Goal: Task Accomplishment & Management: Manage account settings

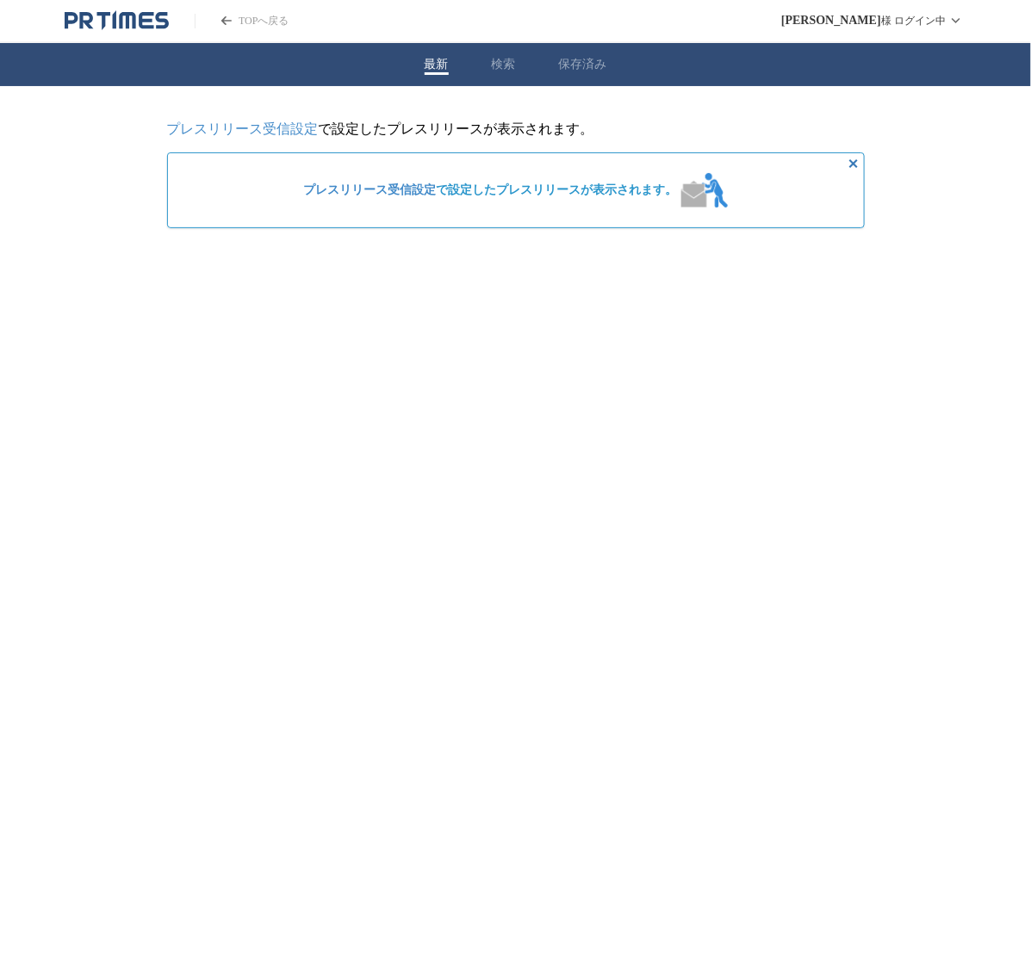
click at [95, 23] on icon "PR TIMESのトップページはこちら" at bounding box center [117, 20] width 104 height 21
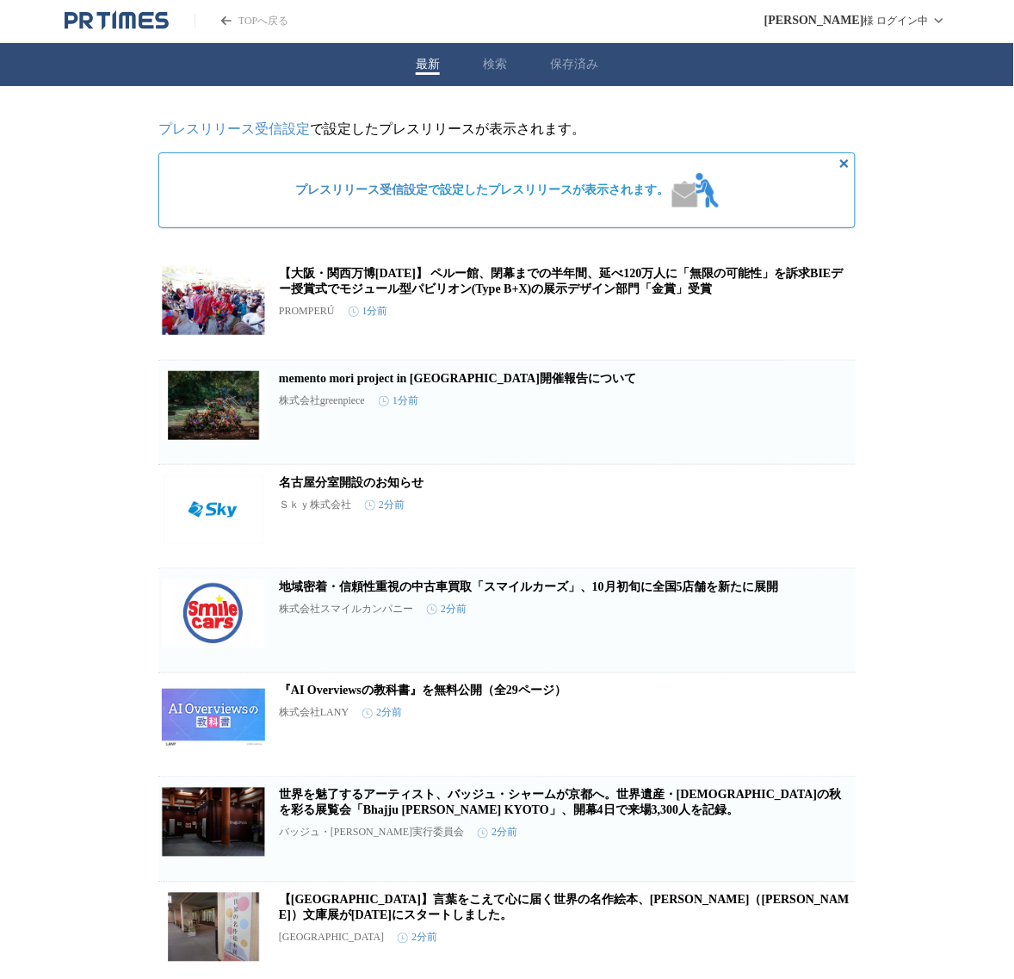
click at [265, 131] on link "プレスリリース受信設定" at bounding box center [234, 128] width 152 height 15
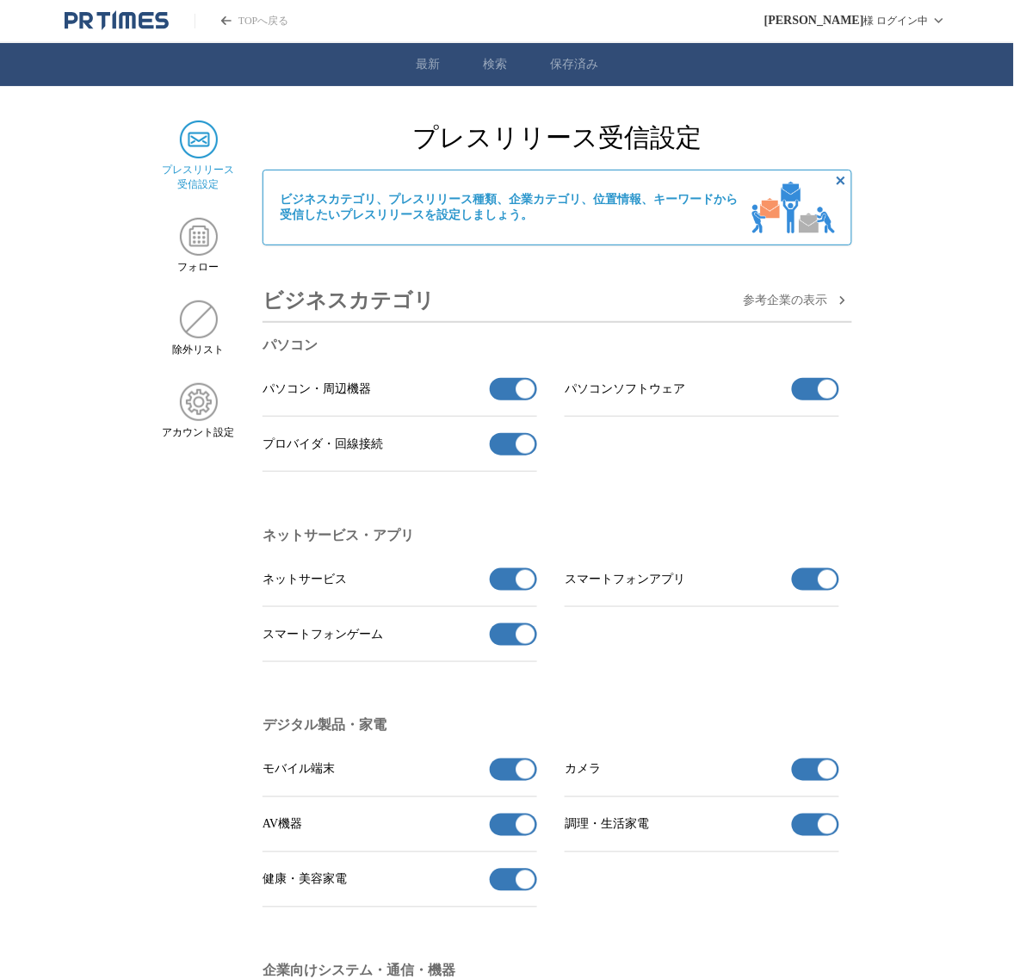
click at [497, 394] on button "パソコン・周辺機器の受信を解除" at bounding box center [513, 389] width 47 height 22
click at [844, 392] on li "パソコン パソコン・周辺機器 パソコン・周辺機器を受信する パソコンソフトウェア パソコンソフトウェアの受信を解除 プロバイダ・回線接続 プロバイダ・回線接続…" at bounding box center [558, 418] width 590 height 163
click at [804, 397] on button "パソコンソフトウェアの受信を解除" at bounding box center [815, 389] width 47 height 22
click at [512, 444] on button "プロバイダ・回線接続の受信を解除" at bounding box center [513, 444] width 47 height 22
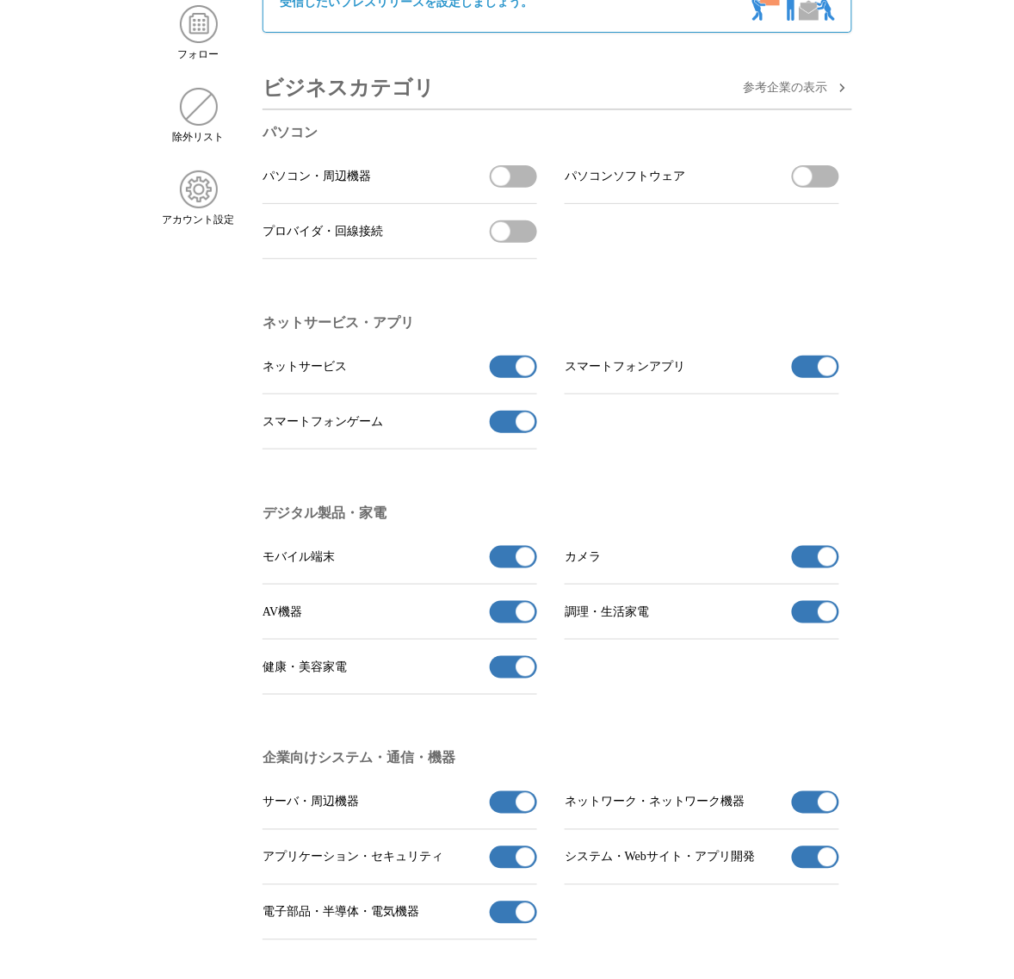
scroll to position [215, 0]
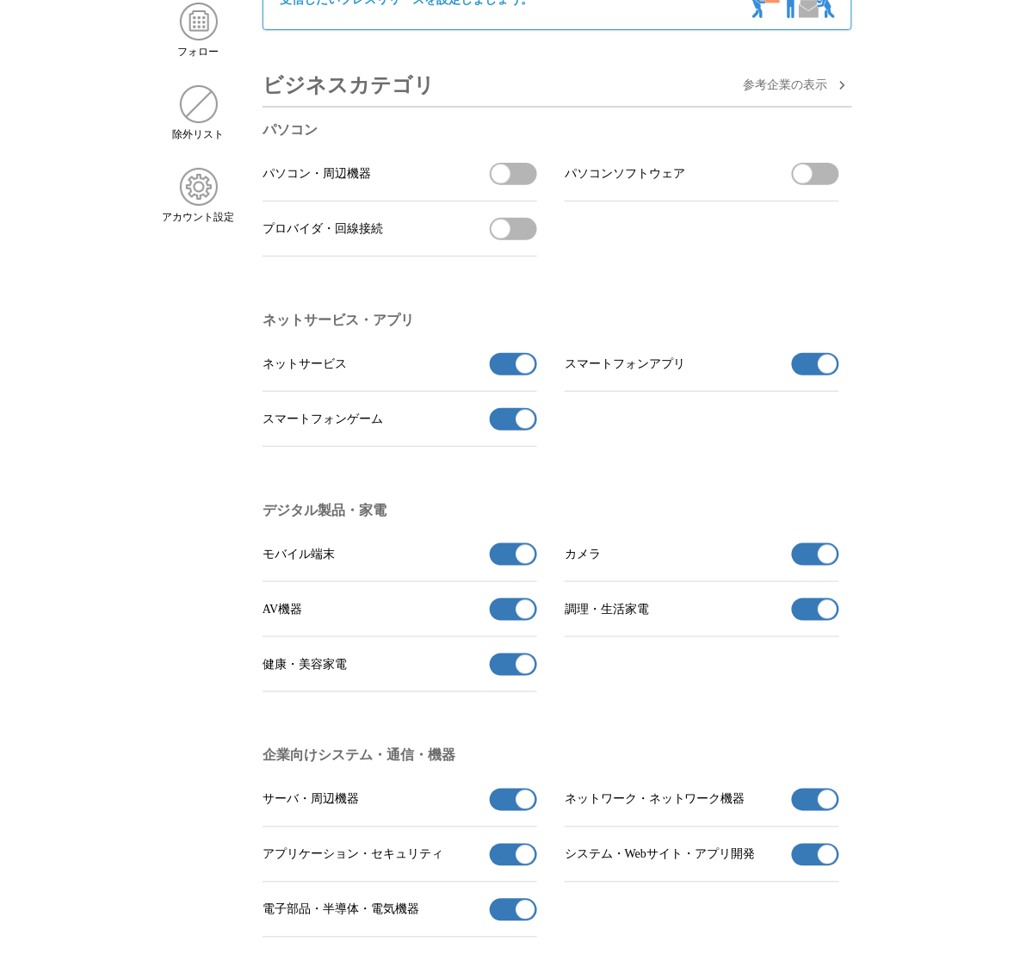
click at [506, 375] on button "ネットサービスの受信を解除" at bounding box center [513, 364] width 47 height 22
click at [810, 373] on button "スマートフォンアプリの受信を解除" at bounding box center [815, 364] width 47 height 22
click at [531, 422] on span "button" at bounding box center [526, 419] width 19 height 19
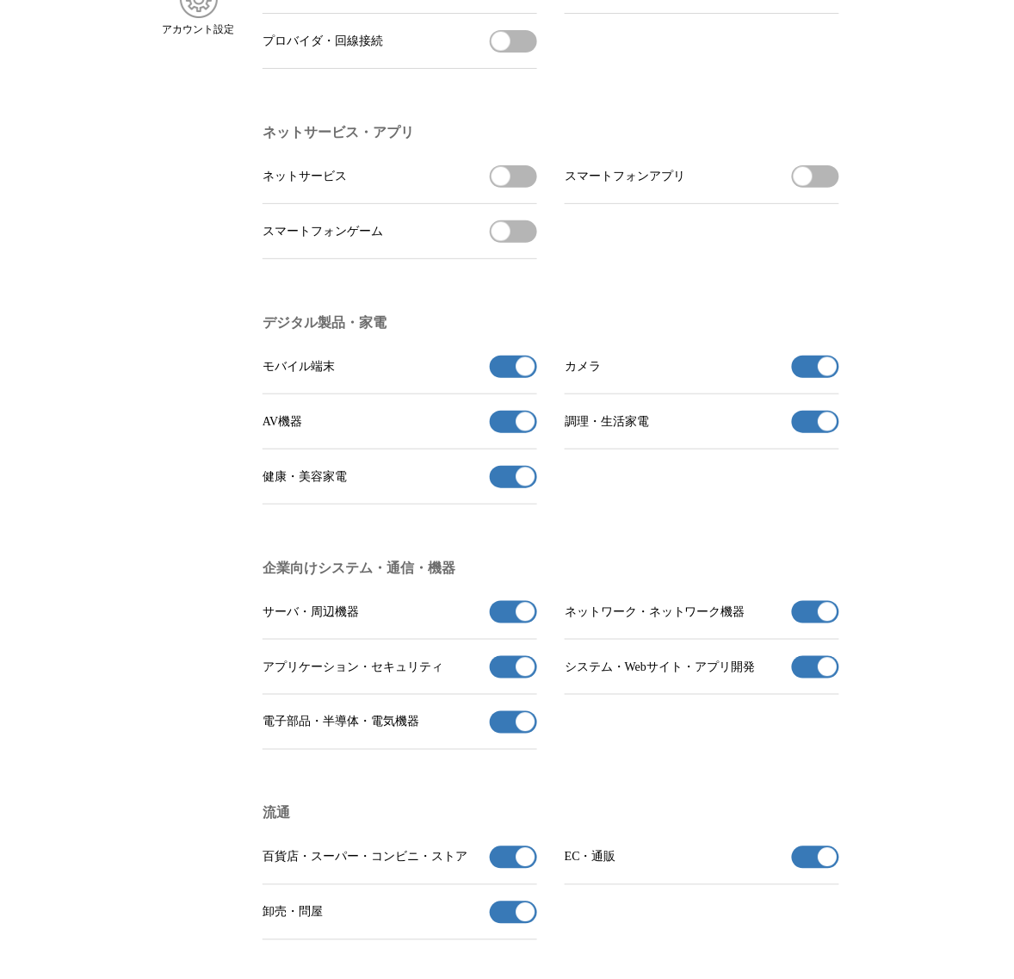
scroll to position [431, 0]
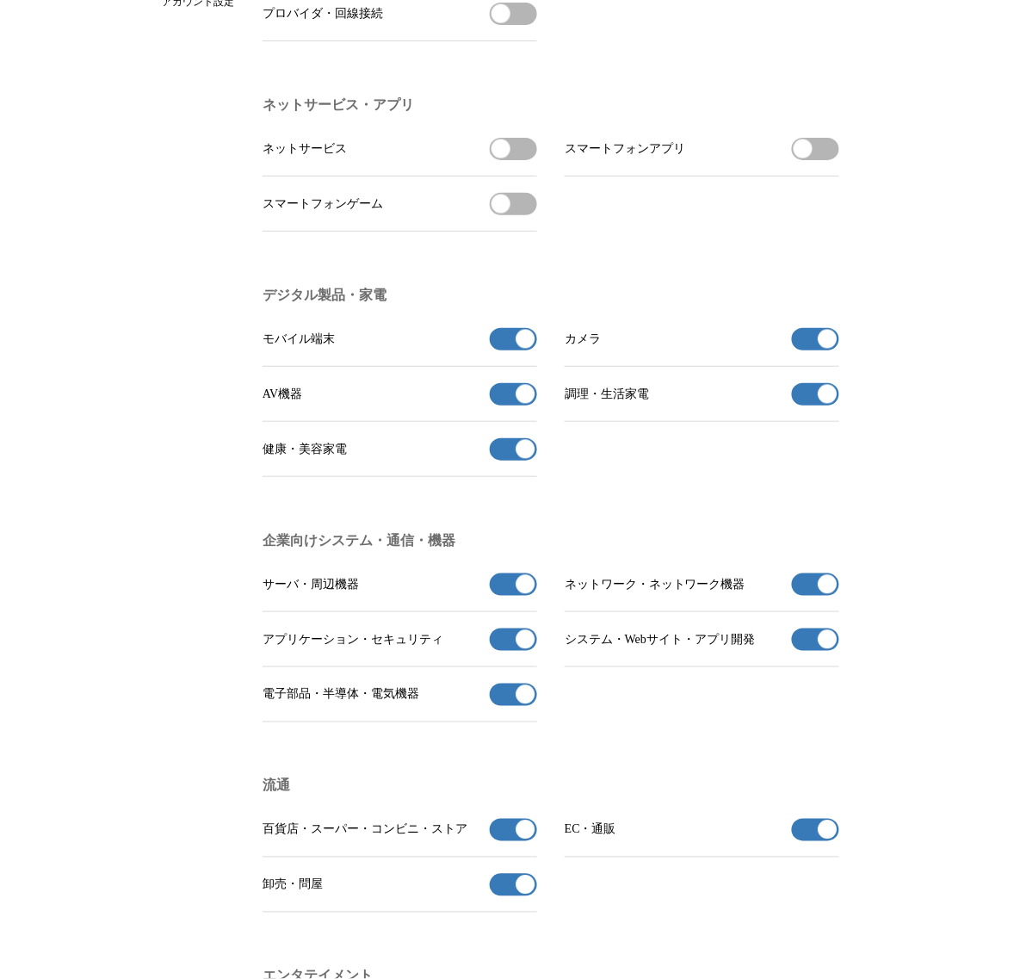
click at [512, 351] on button "モバイル端末の受信を解除" at bounding box center [513, 339] width 47 height 22
click at [815, 351] on button "カメラの受信を解除" at bounding box center [815, 339] width 47 height 22
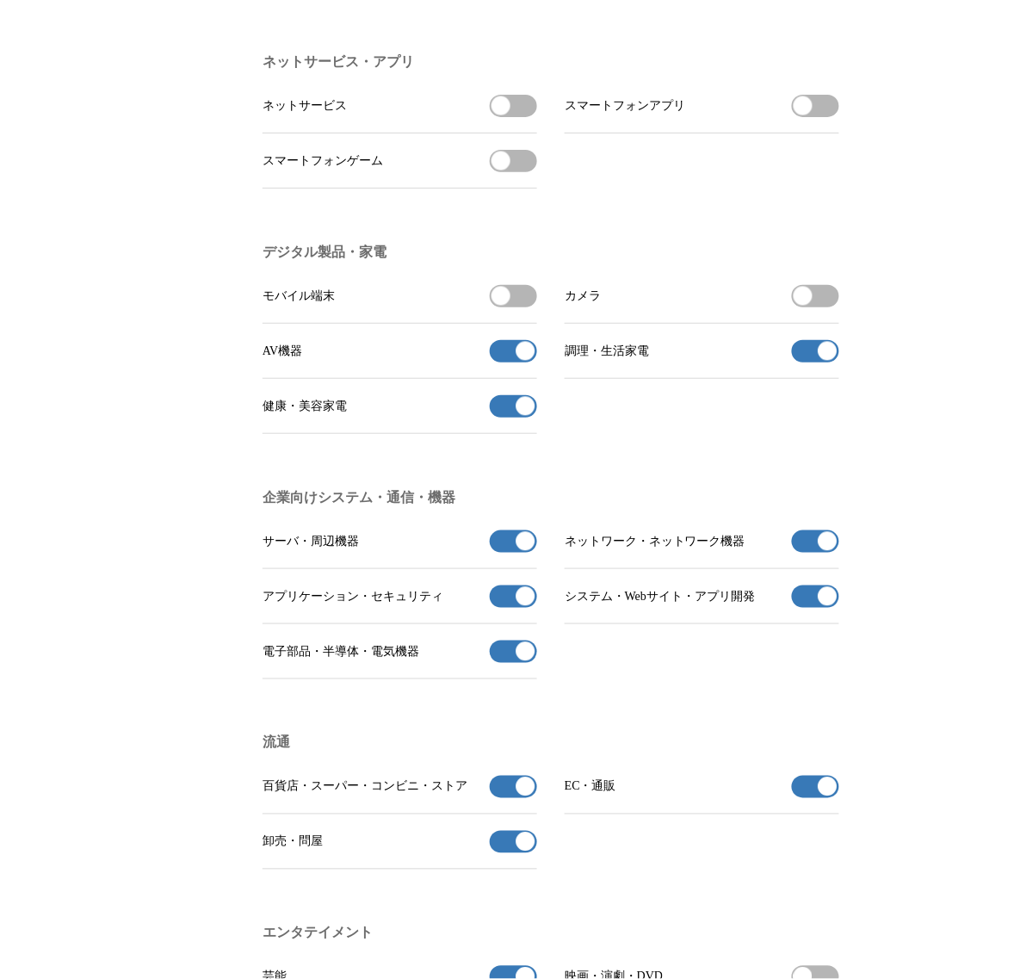
scroll to position [538, 0]
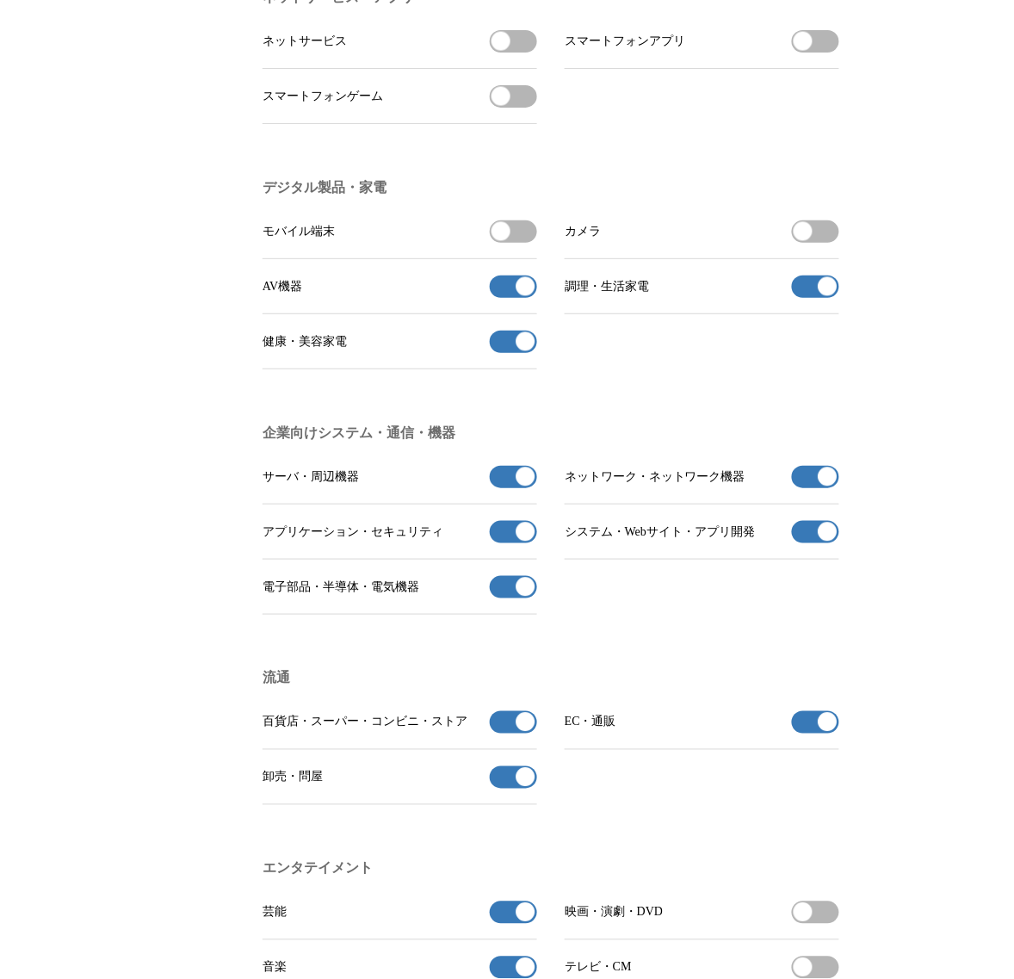
click at [505, 298] on button "AV機器の受信を解除" at bounding box center [513, 287] width 47 height 22
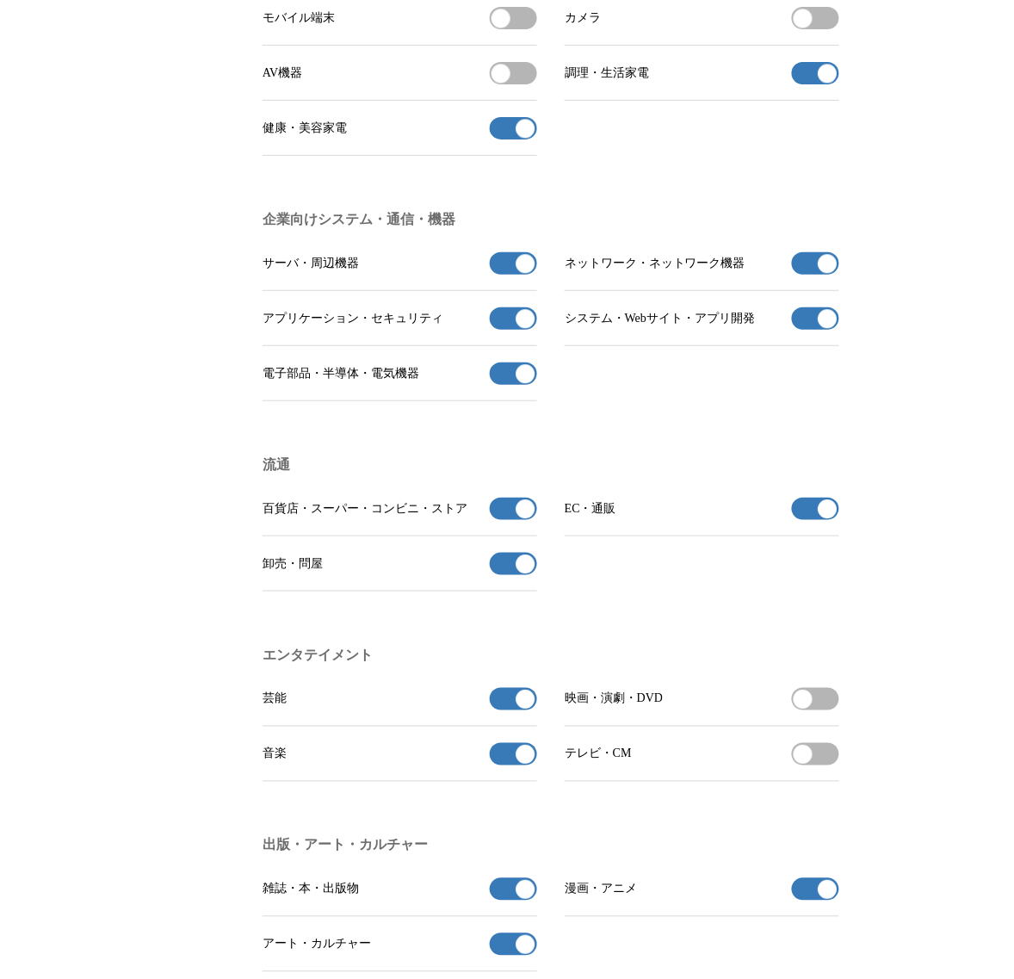
scroll to position [754, 0]
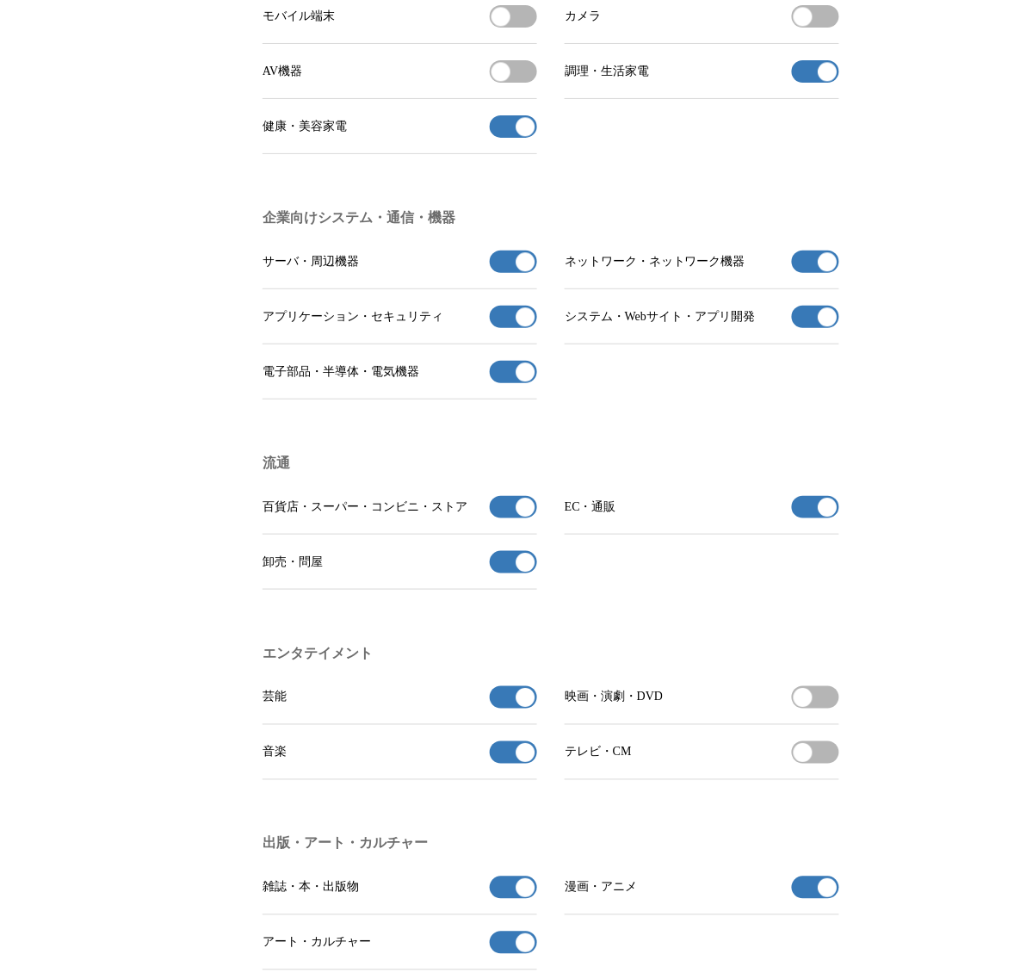
click at [509, 267] on button "サーバ・周辺機器の受信を解除" at bounding box center [513, 262] width 47 height 22
click at [799, 273] on button "ネットワーク・ネットワーク機器の受信を解除" at bounding box center [815, 262] width 47 height 22
click at [810, 328] on button "システム・Webサイト・アプリ開発の受信を解除" at bounding box center [815, 317] width 47 height 22
click at [518, 320] on button "アプリケーション・セキュリティの受信を解除" at bounding box center [513, 317] width 47 height 22
click at [517, 382] on span "button" at bounding box center [526, 372] width 19 height 19
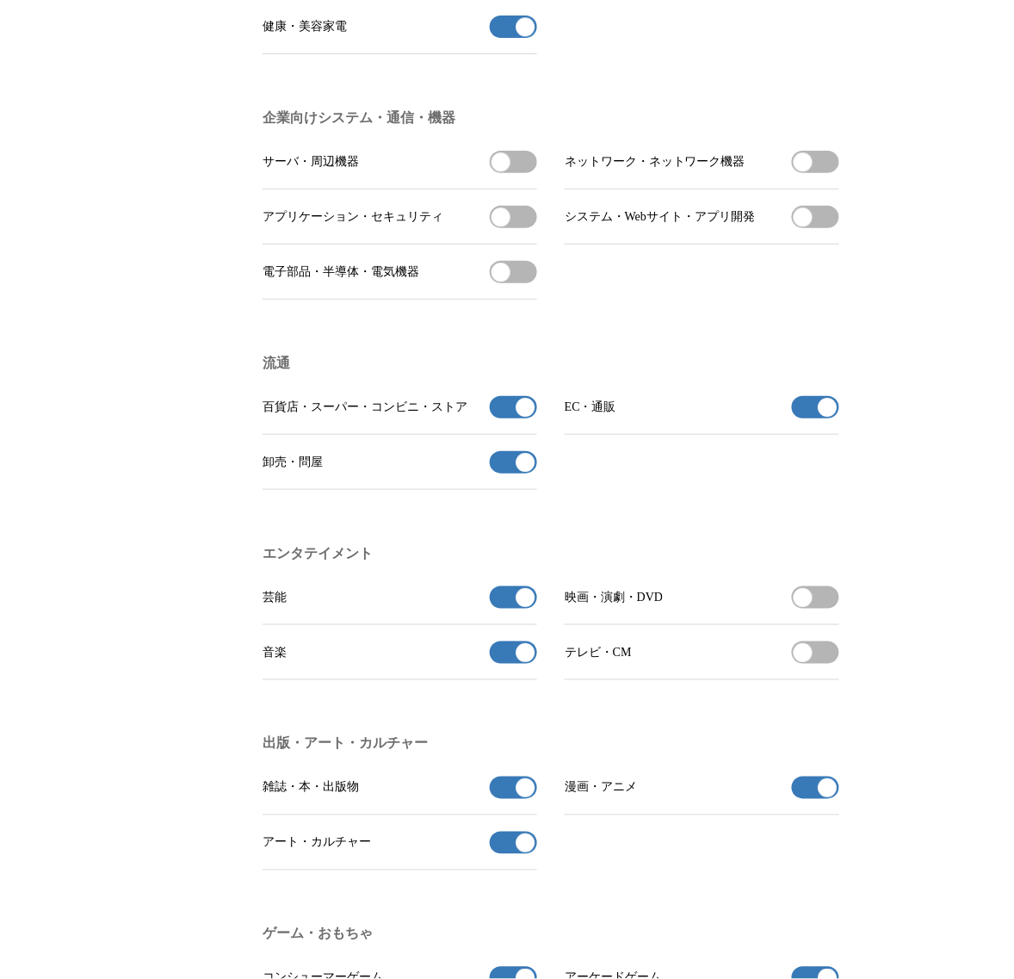
scroll to position [969, 0]
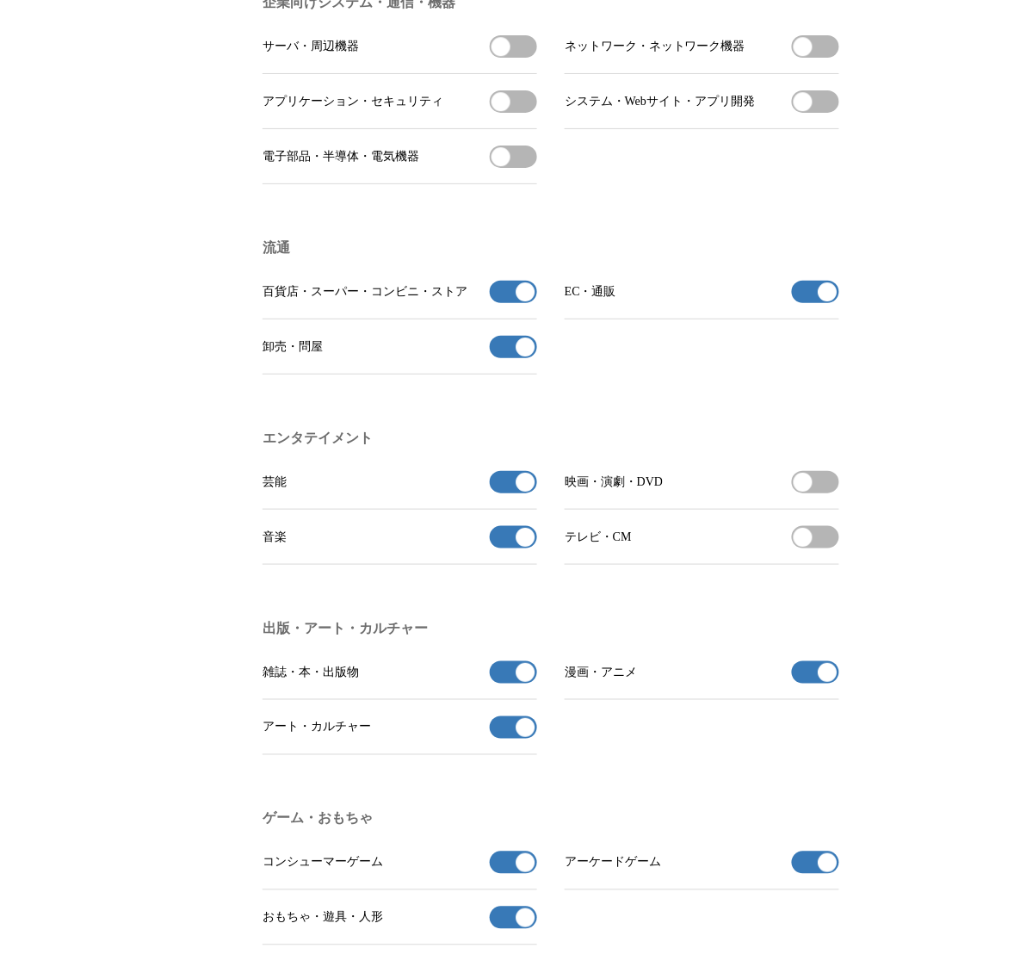
click at [502, 303] on button "百貨店・スーパー・コンビニ・ストアの受信を解除" at bounding box center [513, 292] width 47 height 22
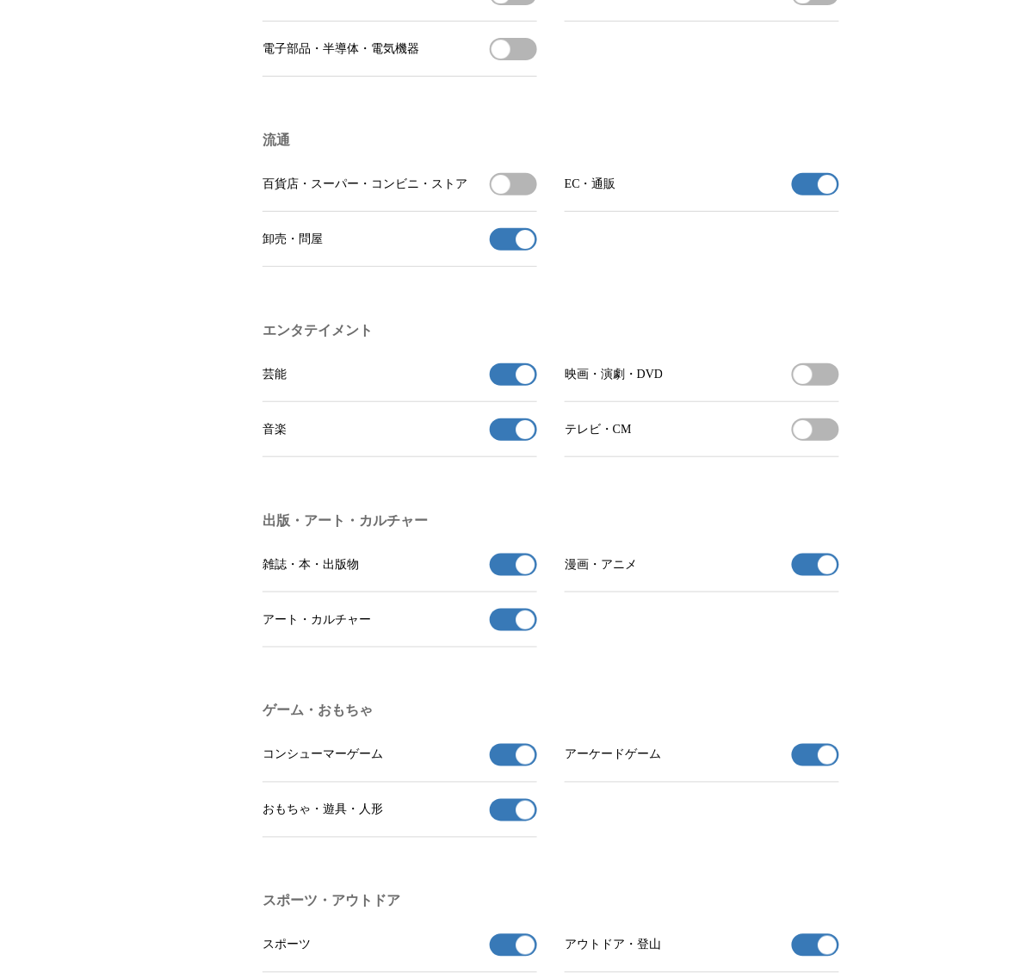
click at [531, 249] on span "button" at bounding box center [526, 239] width 19 height 19
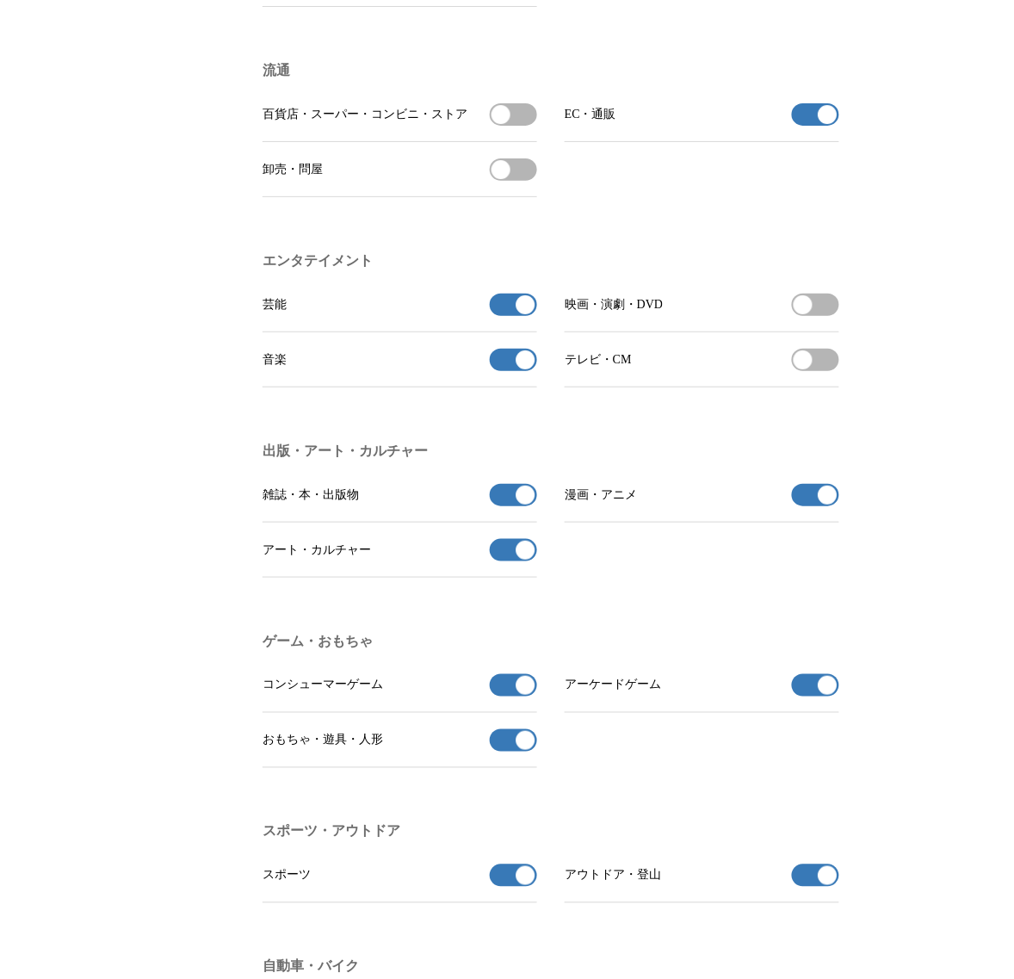
scroll to position [1184, 0]
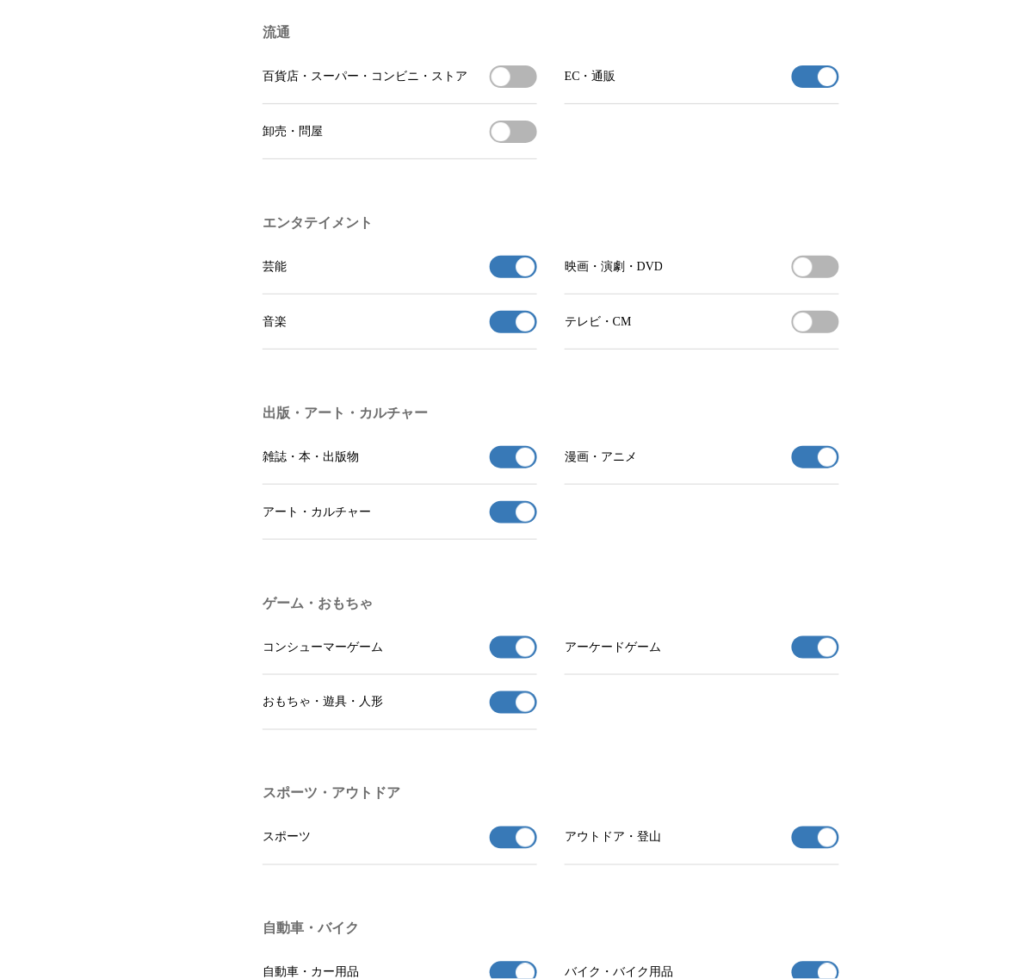
click at [519, 295] on li "芸能 芸能の受信を解除" at bounding box center [400, 266] width 275 height 55
click at [523, 332] on span "button" at bounding box center [526, 322] width 19 height 19
click at [527, 278] on button "芸能の受信を解除" at bounding box center [513, 267] width 47 height 22
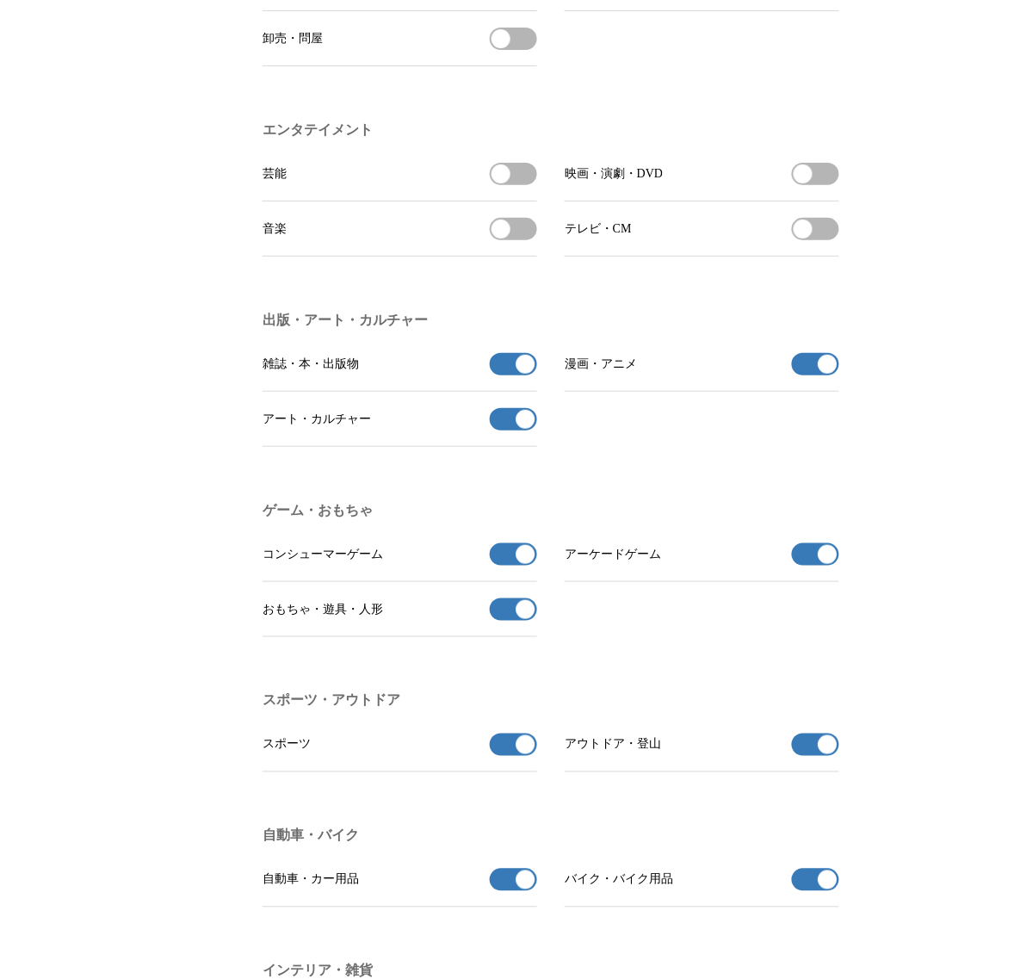
scroll to position [1399, 0]
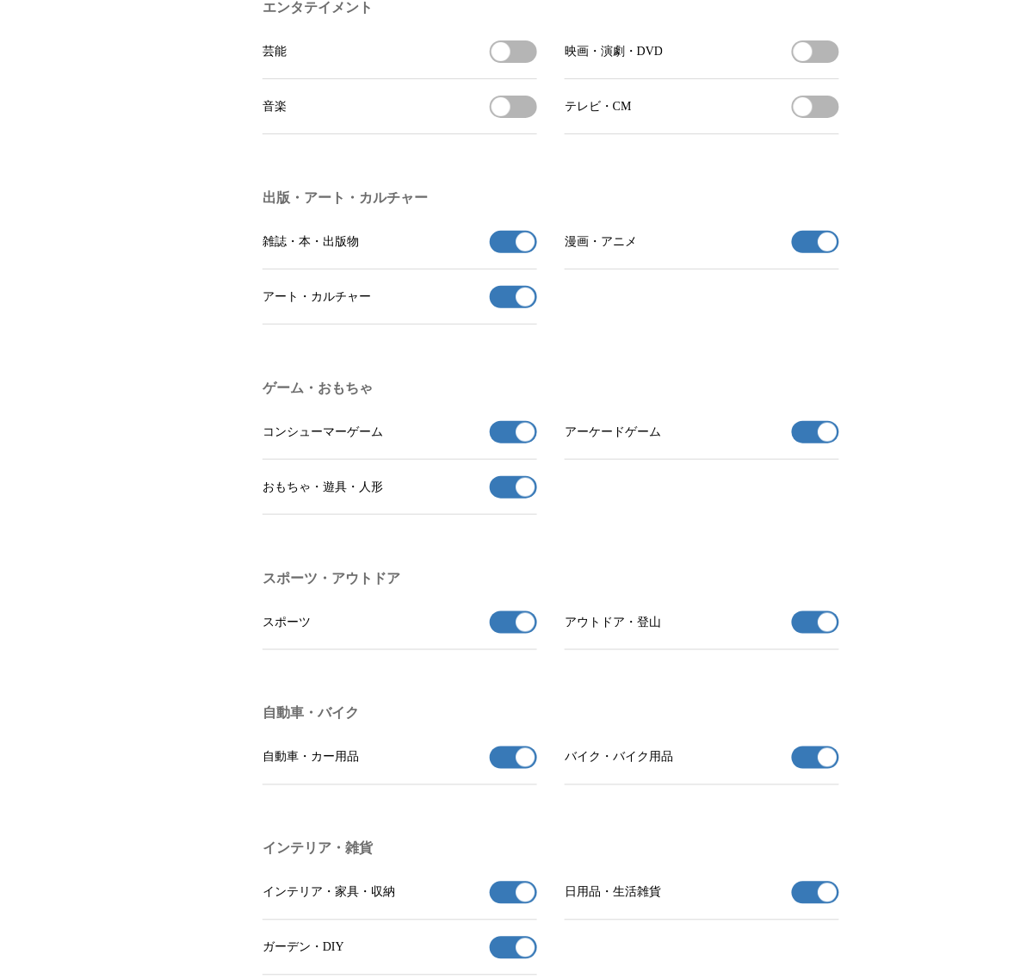
click at [811, 253] on button "漫画・アニメの受信を解除" at bounding box center [815, 242] width 47 height 22
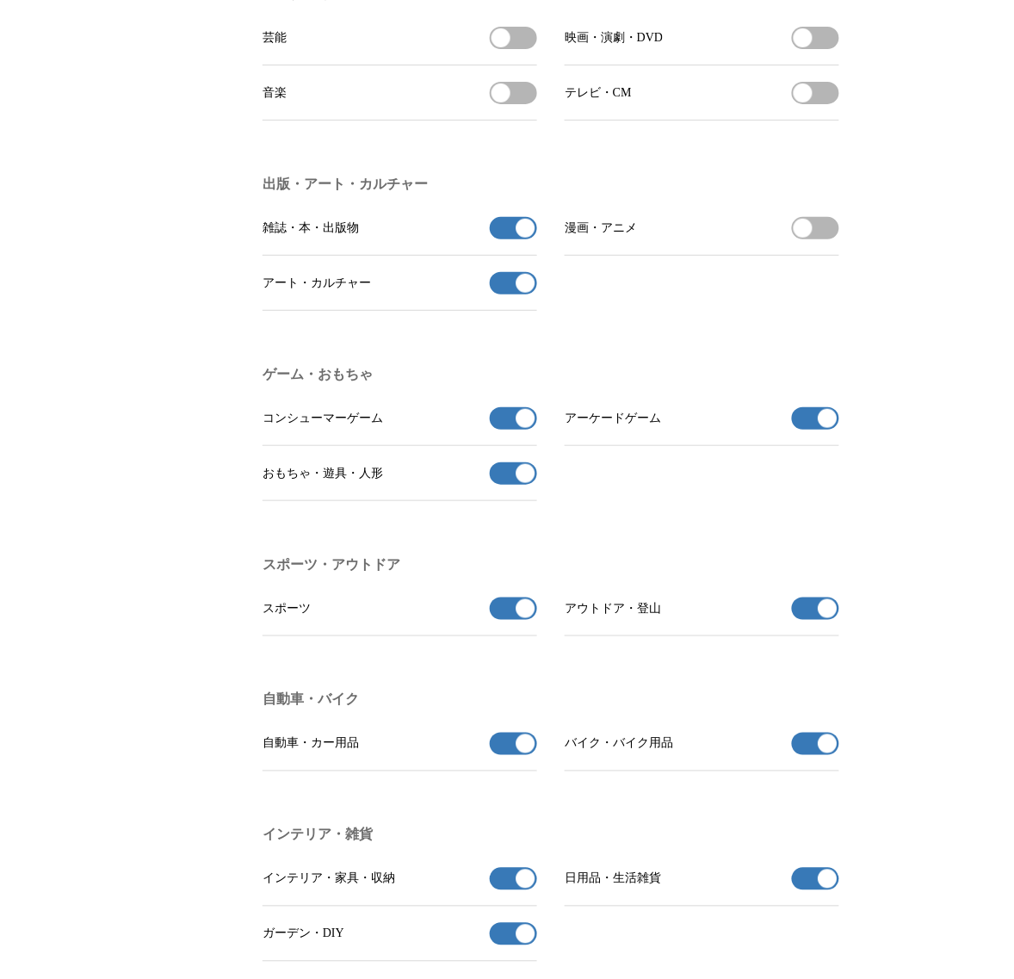
scroll to position [1507, 0]
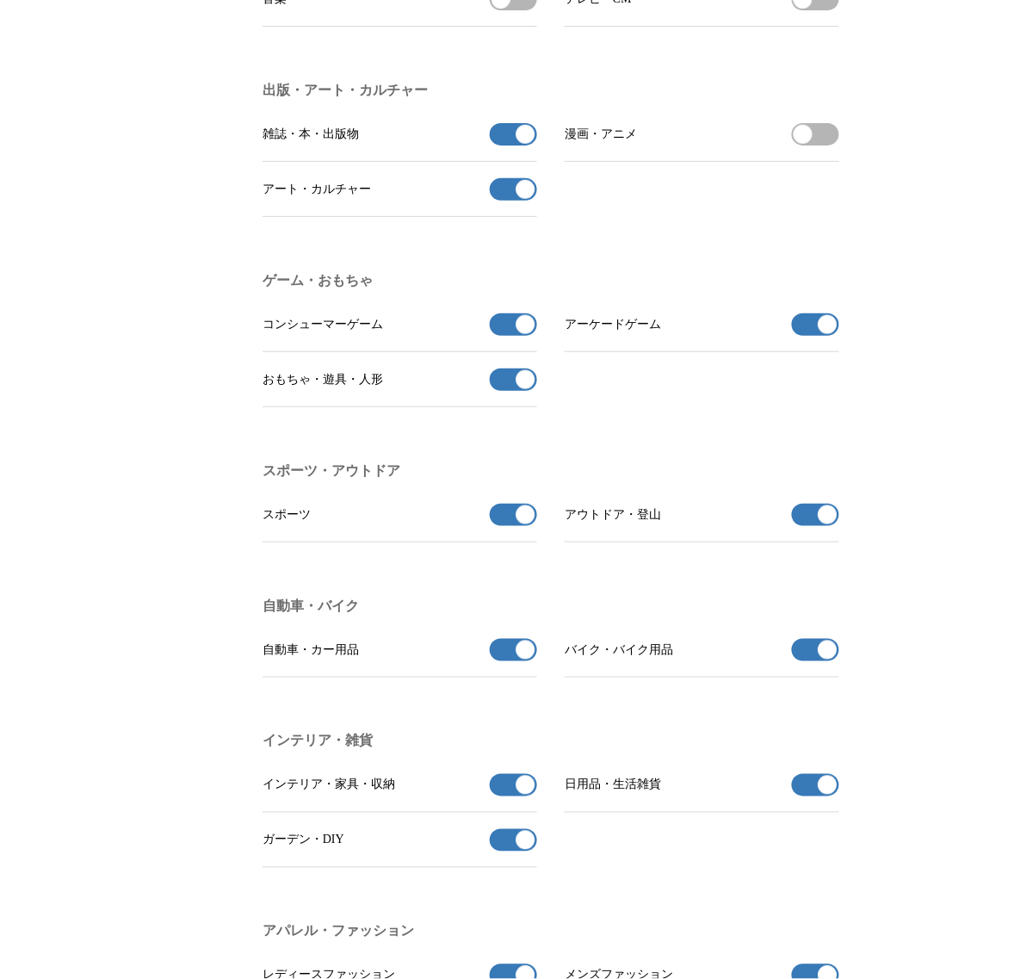
click at [517, 199] on span "button" at bounding box center [526, 189] width 19 height 19
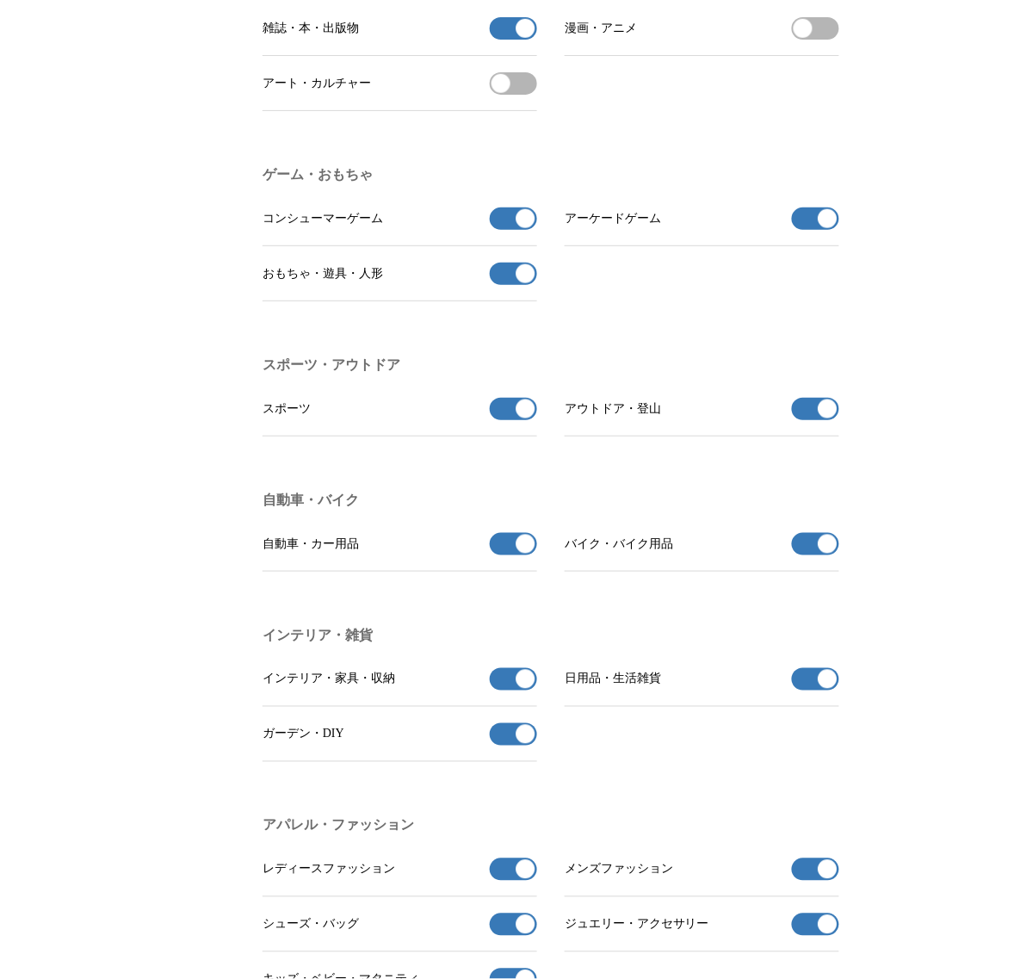
scroll to position [1615, 0]
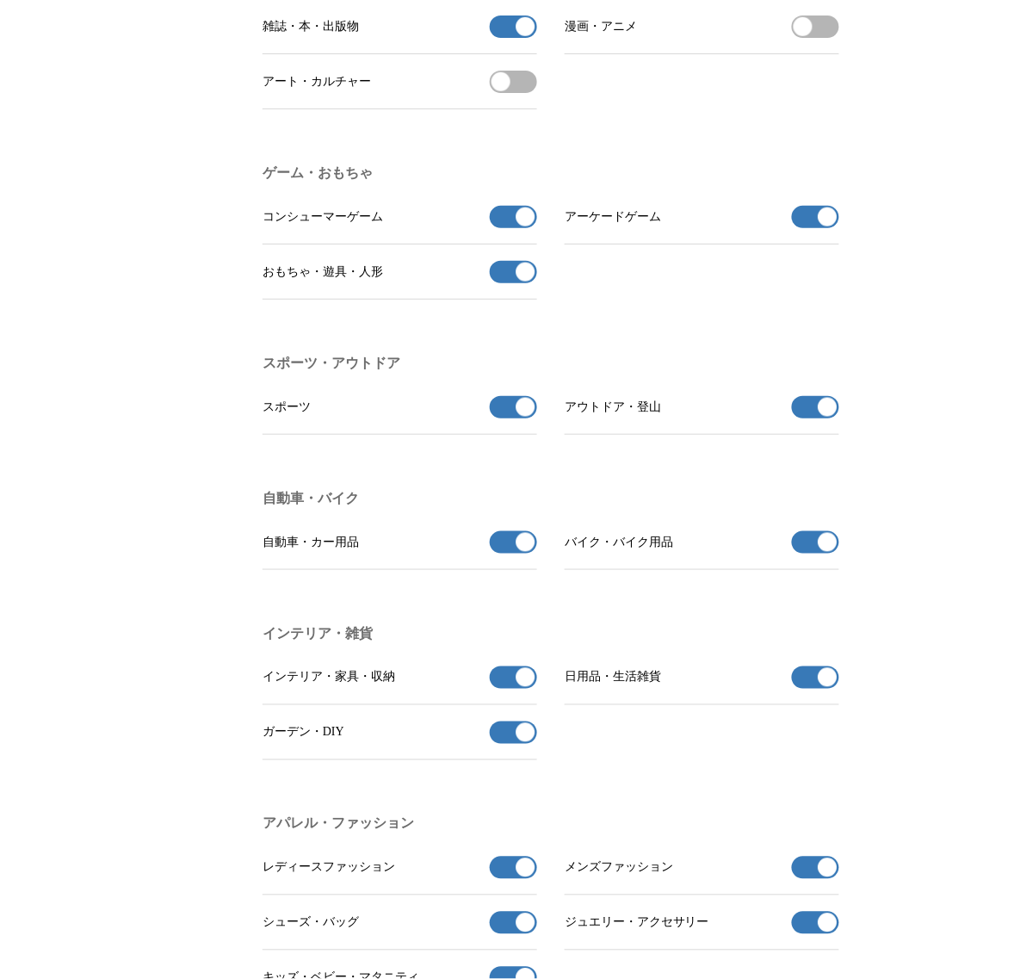
click at [506, 228] on button "コンシューマーゲームの受信を解除" at bounding box center [513, 217] width 47 height 22
click at [812, 228] on button "アーケードゲームの受信を解除" at bounding box center [815, 217] width 47 height 22
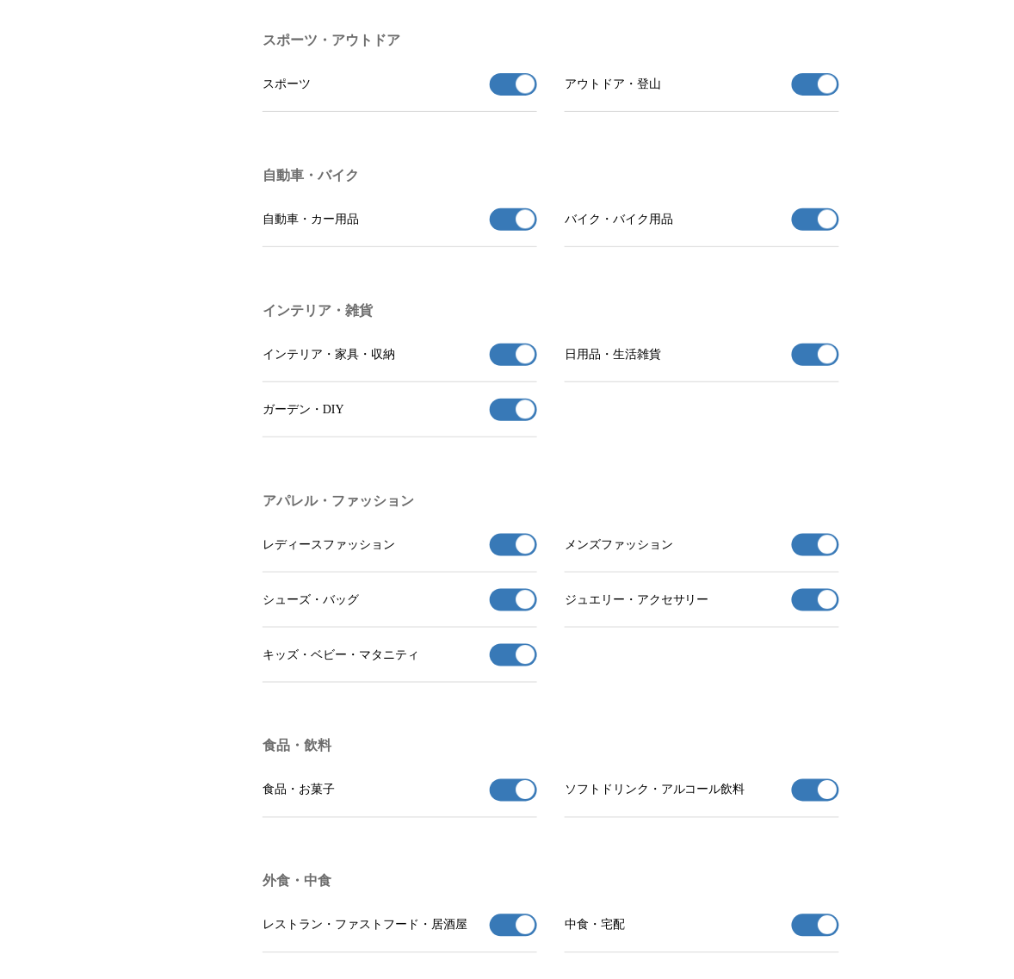
scroll to position [2045, 0]
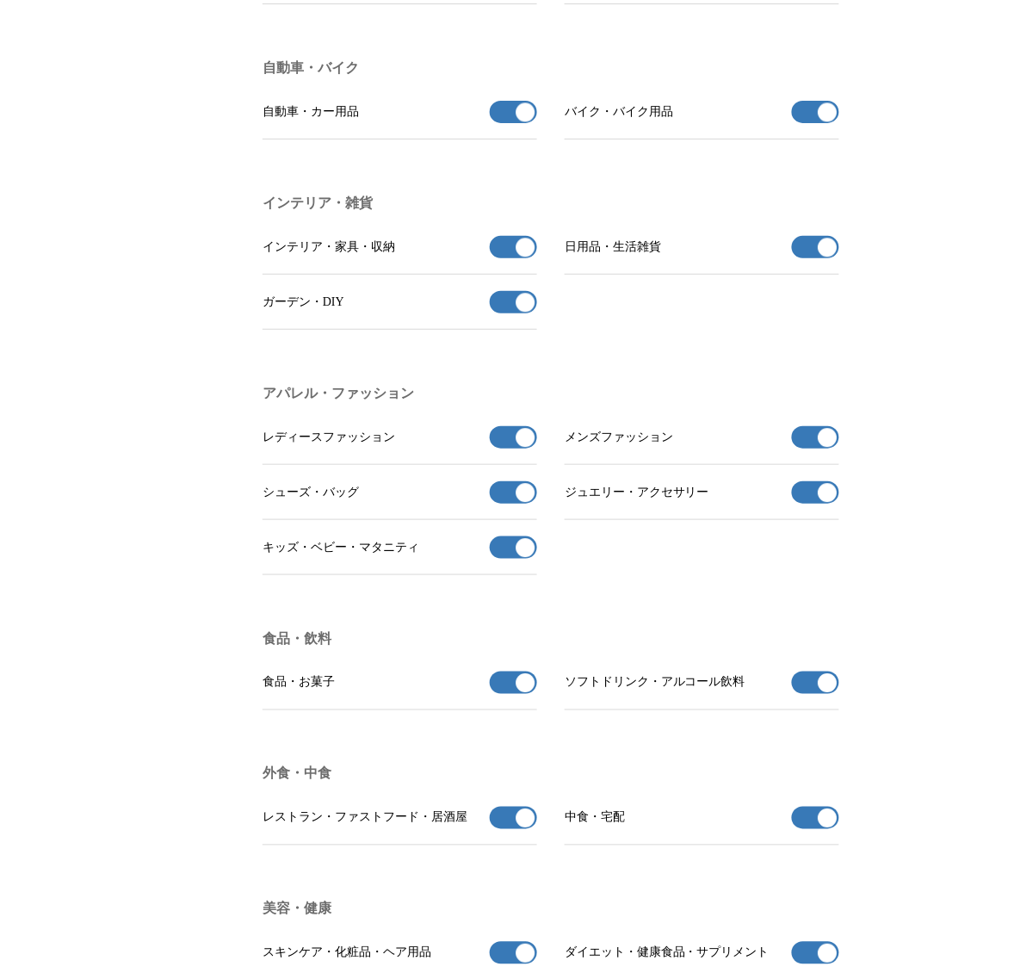
click at [508, 123] on button "自動車・カー用品の受信を解除" at bounding box center [513, 112] width 47 height 22
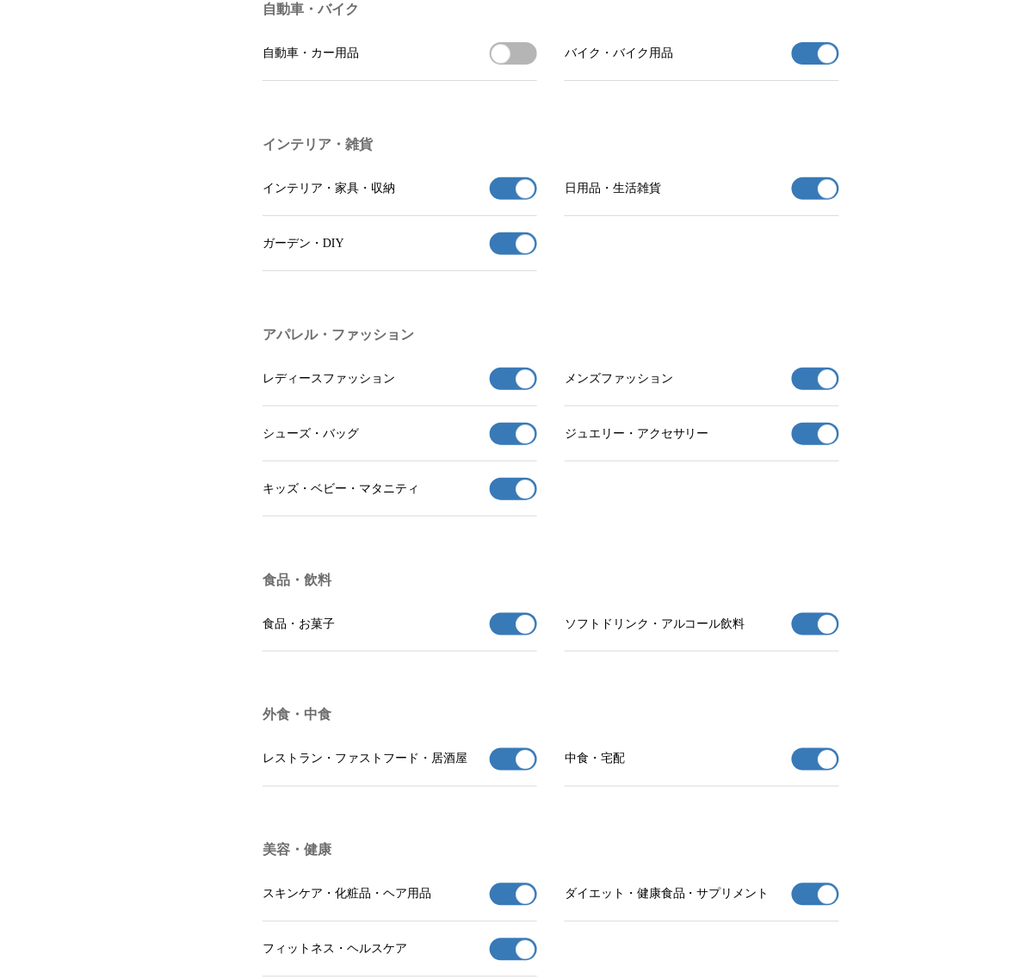
scroll to position [2153, 0]
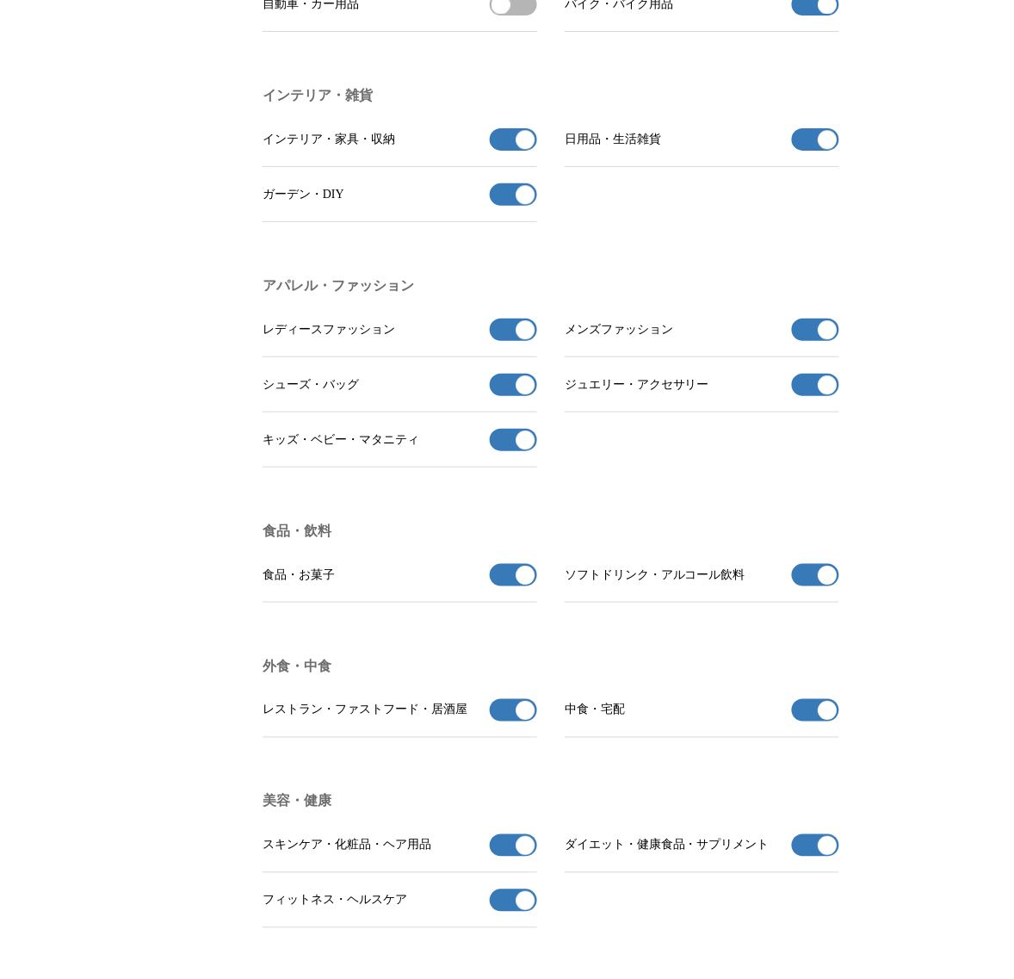
click at [820, 16] on button "バイク・バイク用品の受信を解除" at bounding box center [815, 4] width 47 height 22
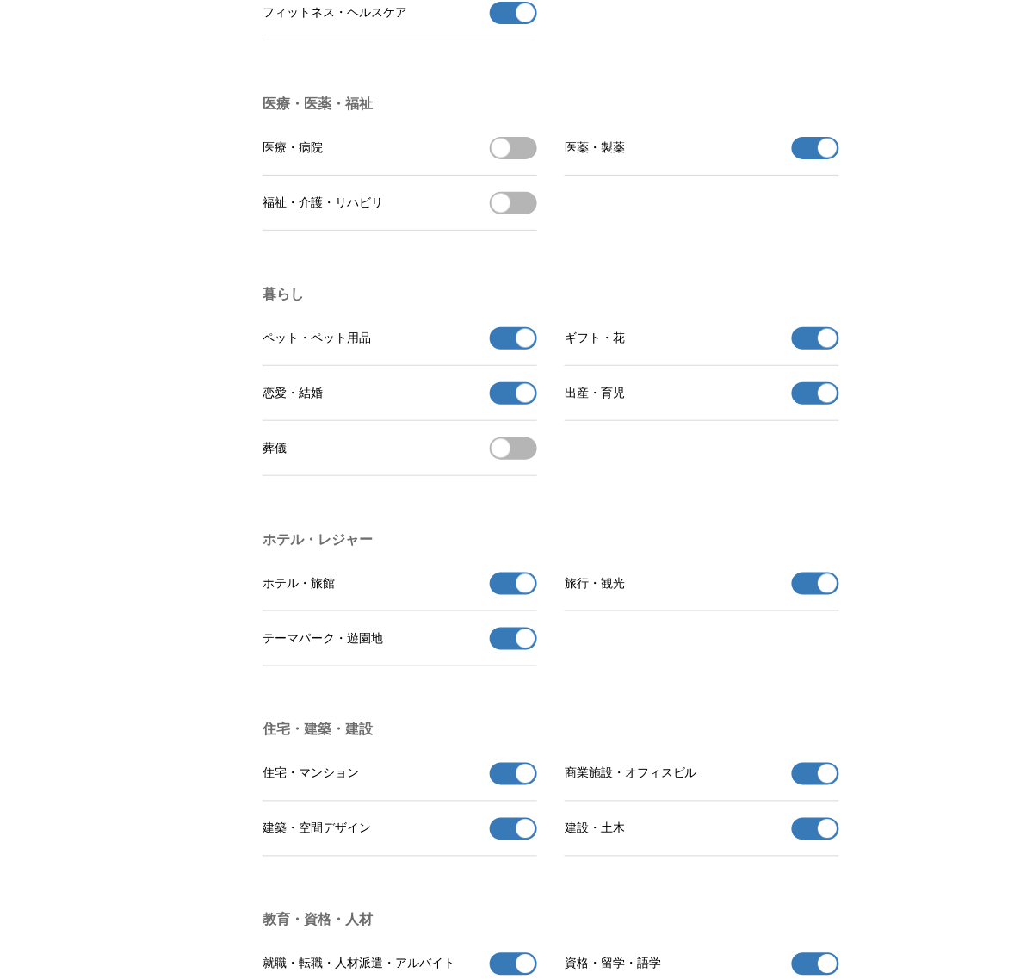
scroll to position [3122, 0]
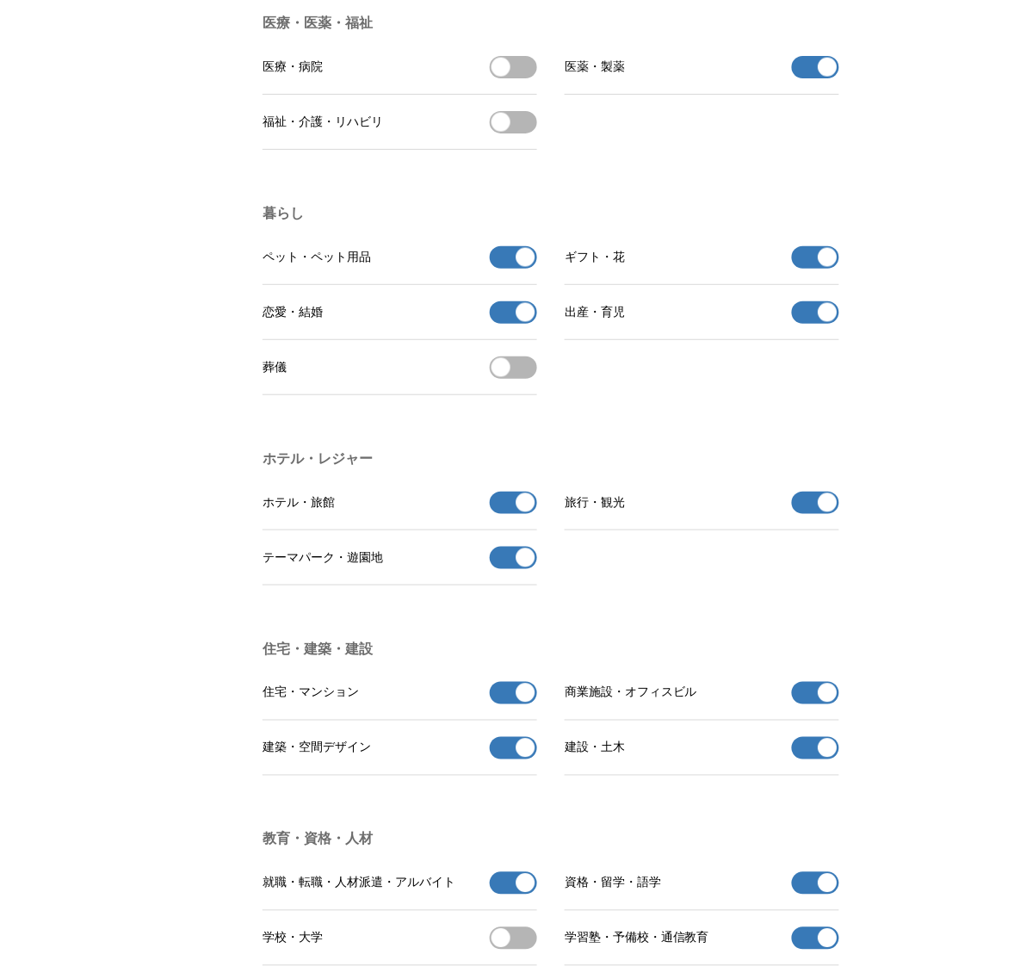
click at [797, 78] on button "医薬・製薬の受信を解除" at bounding box center [815, 67] width 47 height 22
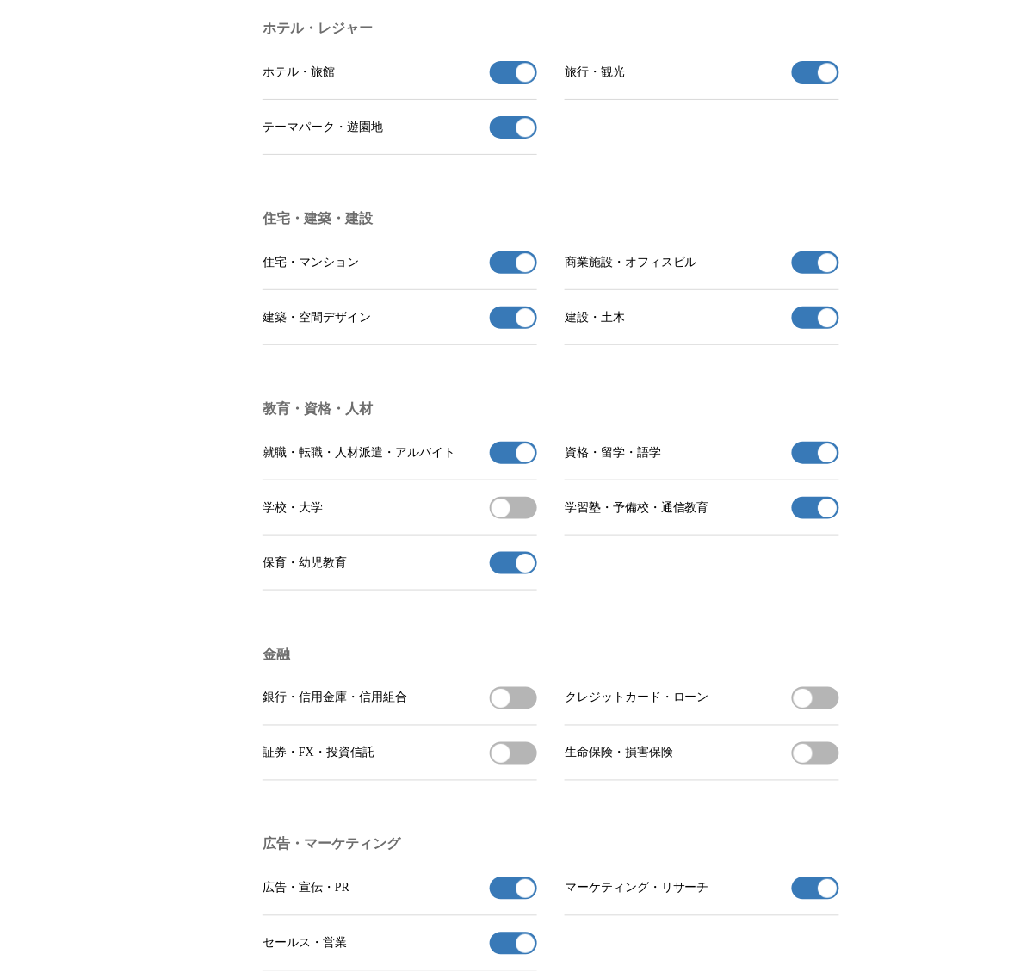
scroll to position [3660, 0]
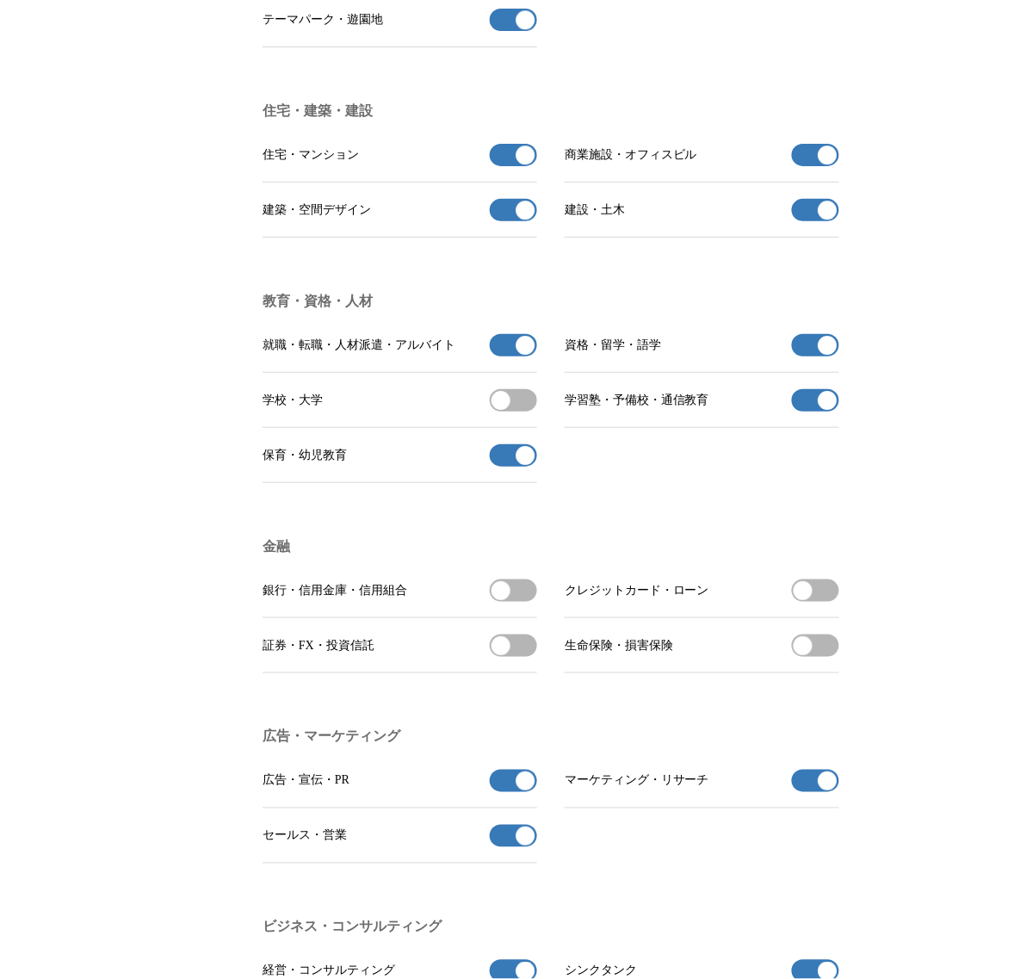
click at [822, 220] on span "button" at bounding box center [828, 210] width 19 height 19
click at [815, 166] on button "商業施設・オフィスビルの受信を解除" at bounding box center [815, 155] width 47 height 22
click at [518, 164] on span "button" at bounding box center [526, 155] width 19 height 19
click at [524, 238] on li "建築・空間デザイン 建築・空間デザインの受信を解除" at bounding box center [400, 210] width 275 height 55
click at [525, 220] on span "button" at bounding box center [526, 210] width 19 height 19
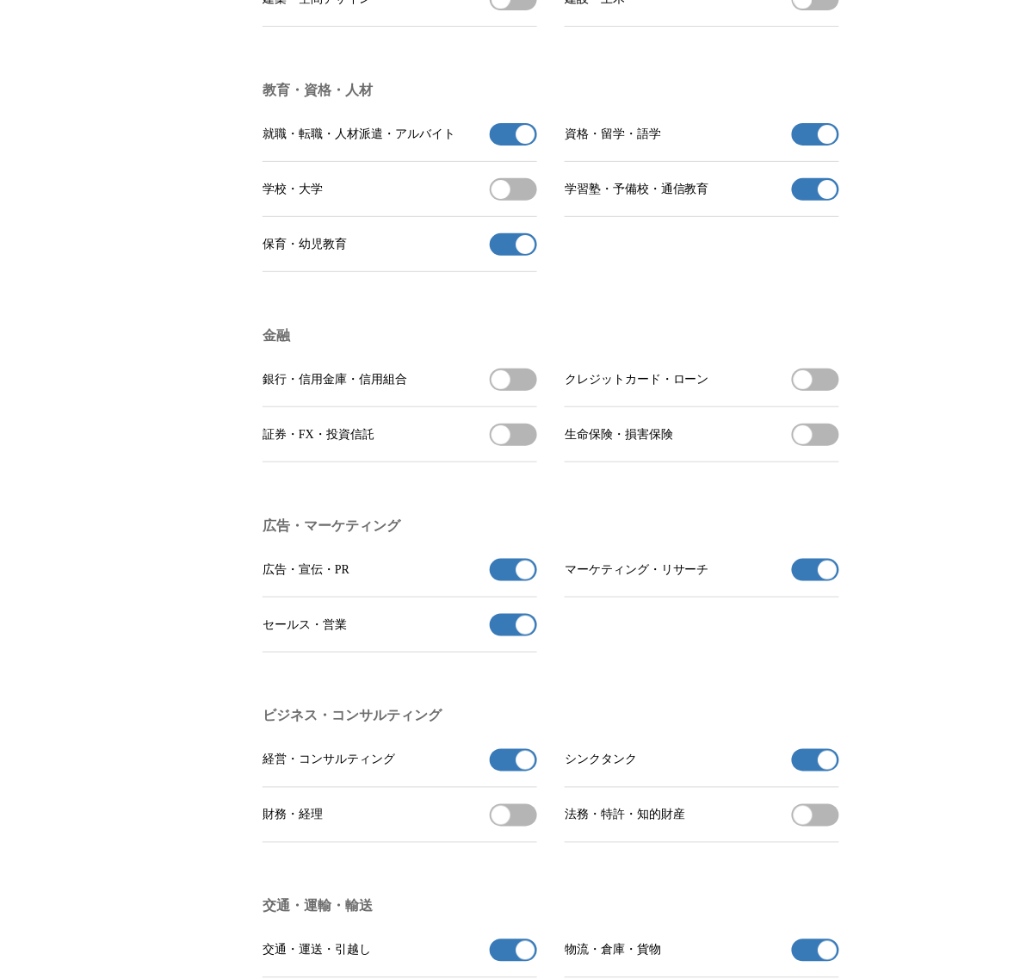
scroll to position [3875, 0]
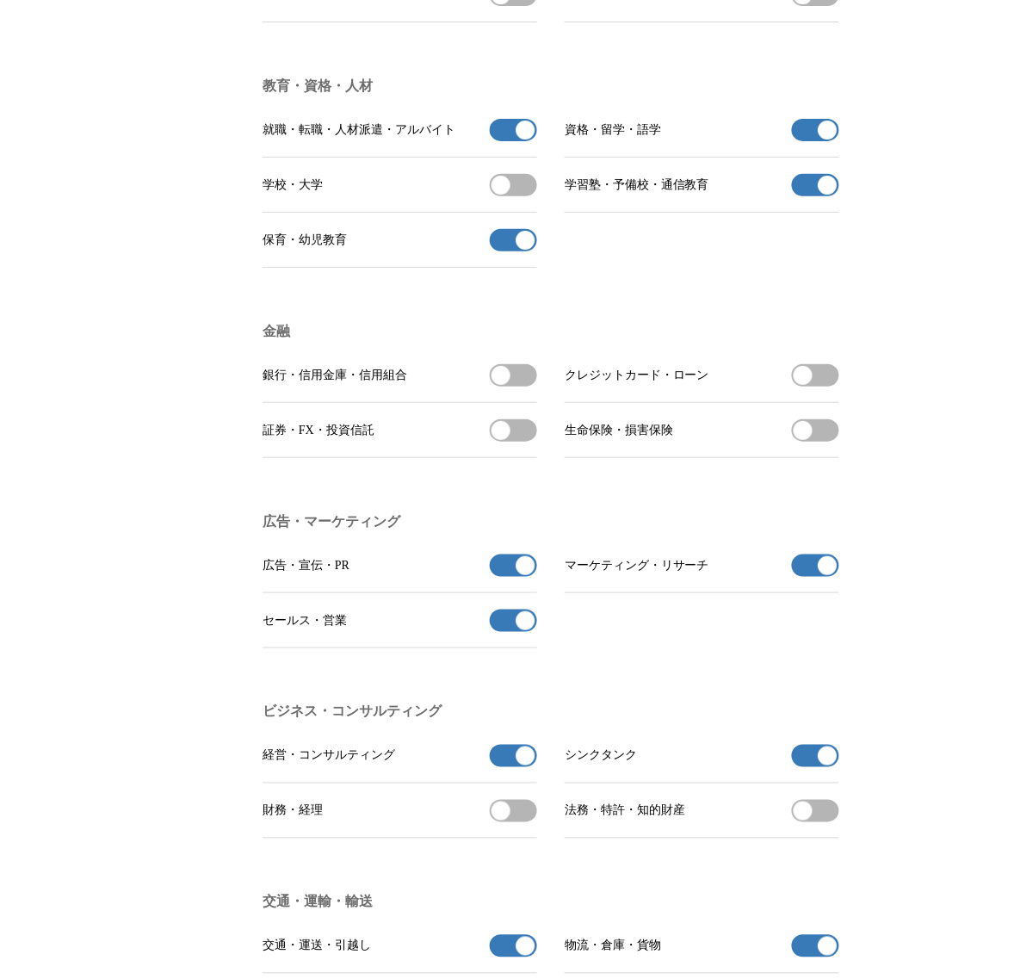
click at [517, 141] on button "就職・転職・人材派遣・アルバイトの受信を解除" at bounding box center [513, 130] width 47 height 22
click at [822, 140] on span "button" at bounding box center [828, 130] width 19 height 19
click at [808, 196] on button "学習塾・予備校・通信教育の受信を解除" at bounding box center [815, 185] width 47 height 22
click at [505, 251] on button "保育・幼児教育の受信を解除" at bounding box center [513, 240] width 47 height 22
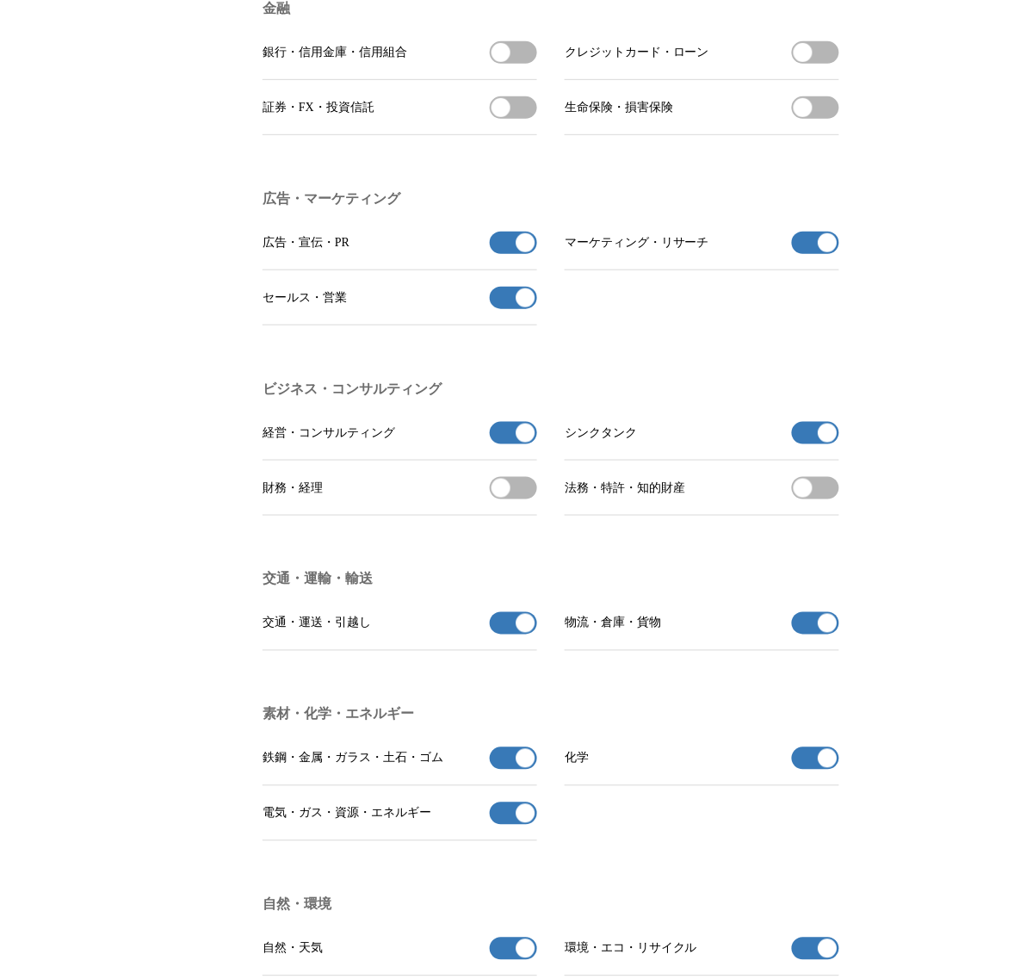
scroll to position [4306, 0]
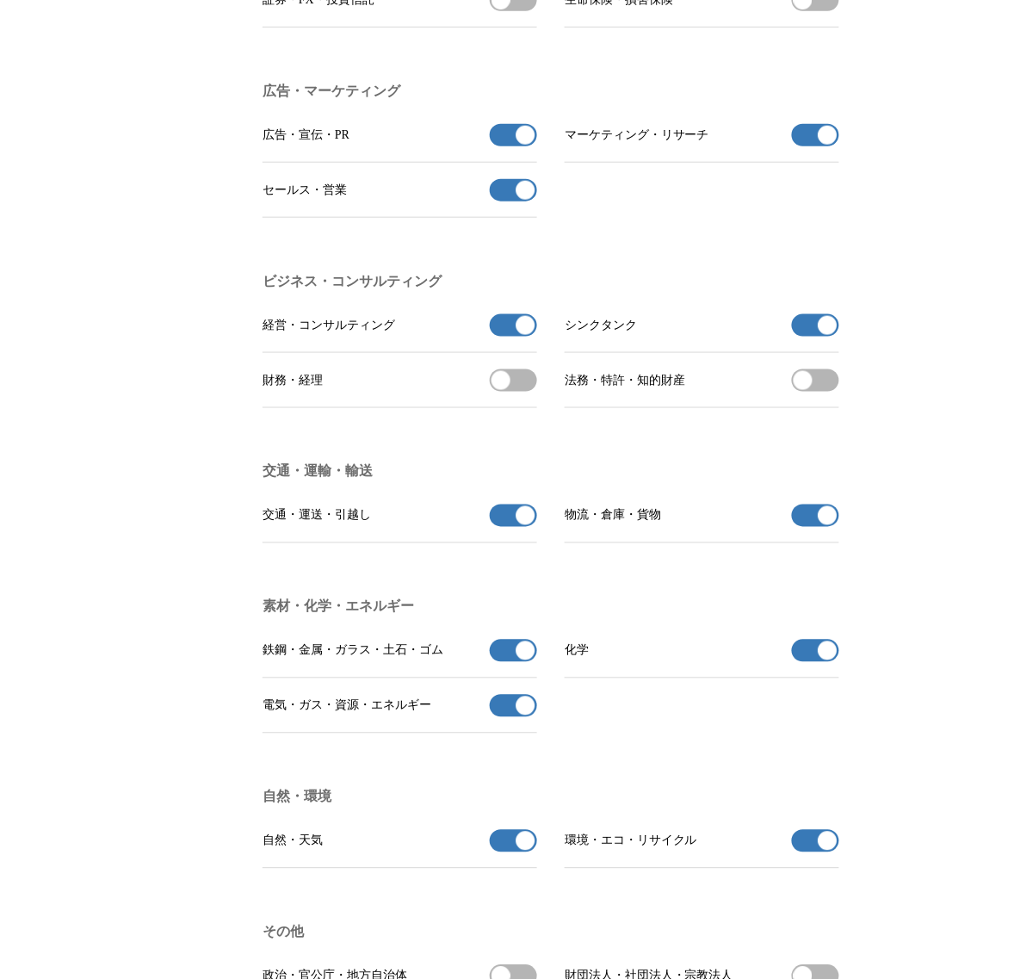
click at [514, 146] on button "広告・宣伝・PRの受信を解除" at bounding box center [513, 135] width 47 height 22
click at [819, 145] on span "button" at bounding box center [828, 135] width 19 height 19
click at [527, 200] on span "button" at bounding box center [526, 190] width 19 height 19
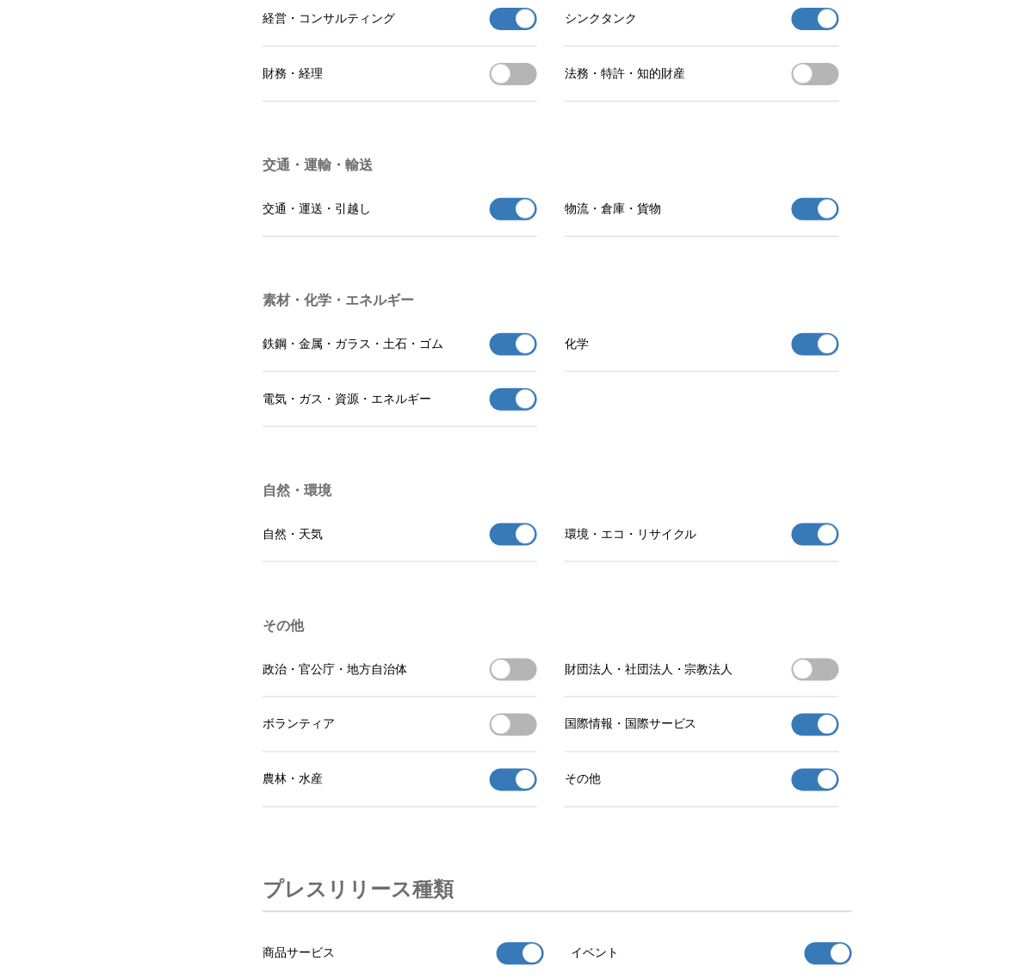
scroll to position [4629, 0]
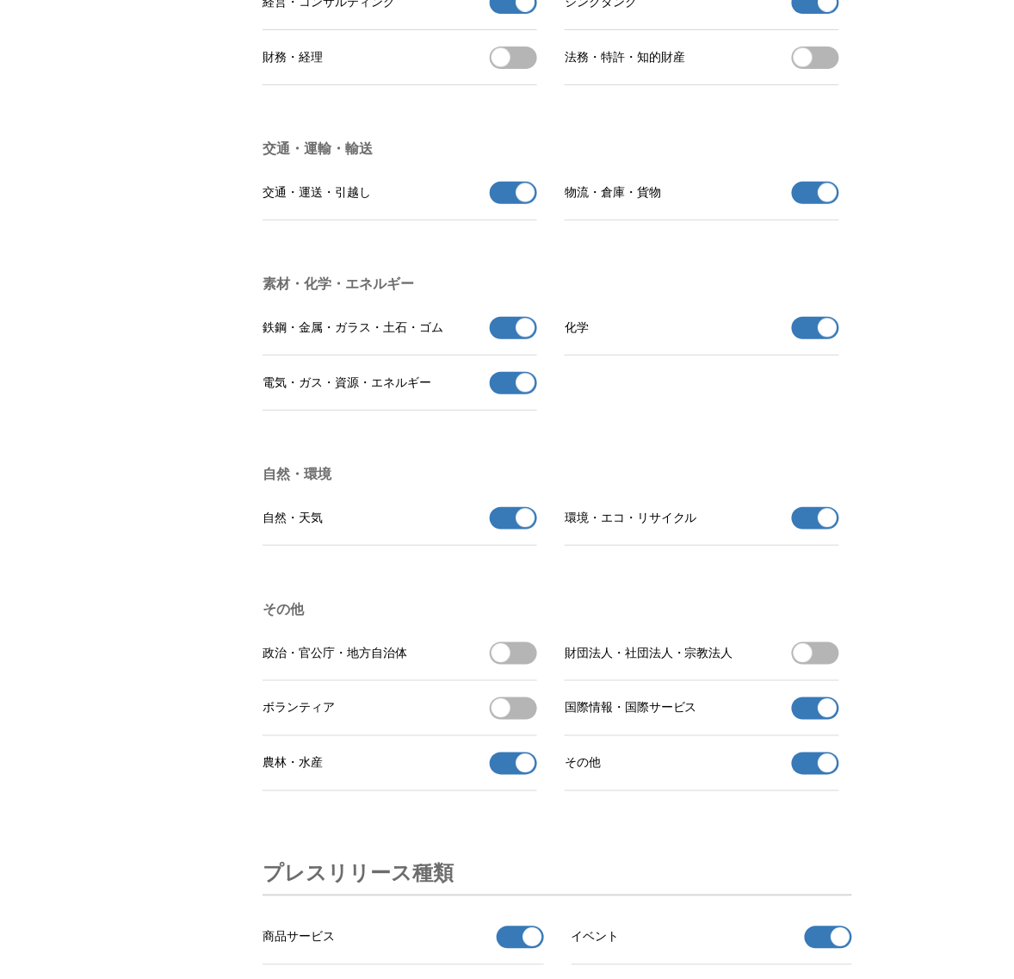
click at [811, 14] on button "シンクタンクの受信を解除" at bounding box center [815, 2] width 47 height 22
click at [527, 12] on span "button" at bounding box center [526, 2] width 19 height 19
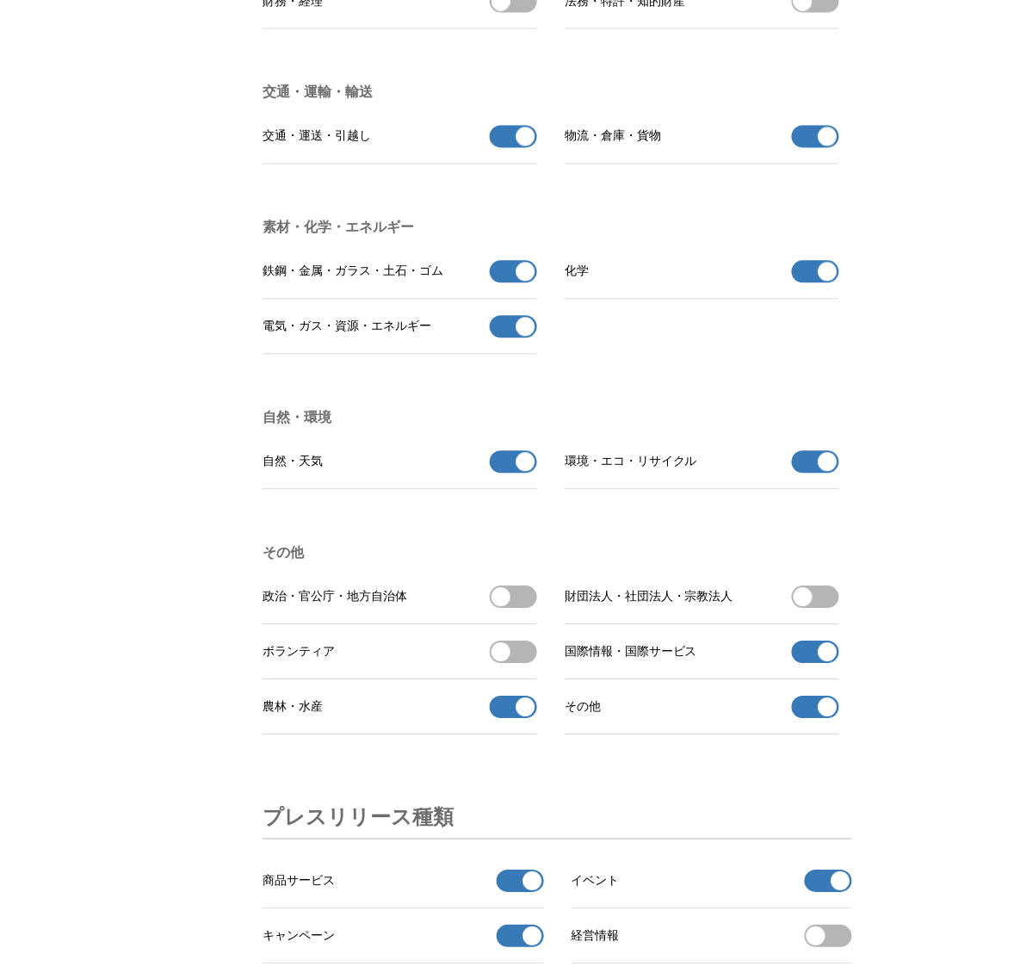
scroll to position [4737, 0]
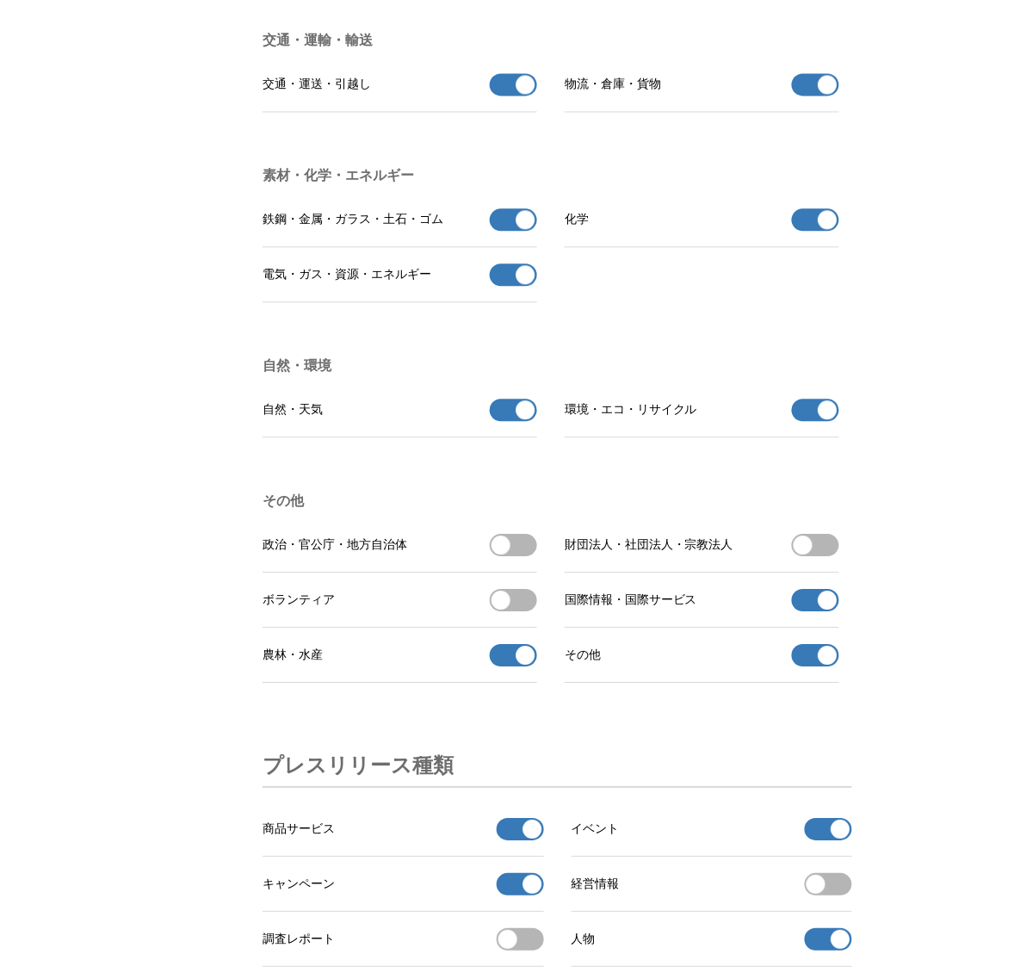
click at [517, 95] on span "button" at bounding box center [526, 85] width 19 height 19
click at [823, 95] on span "button" at bounding box center [828, 85] width 19 height 19
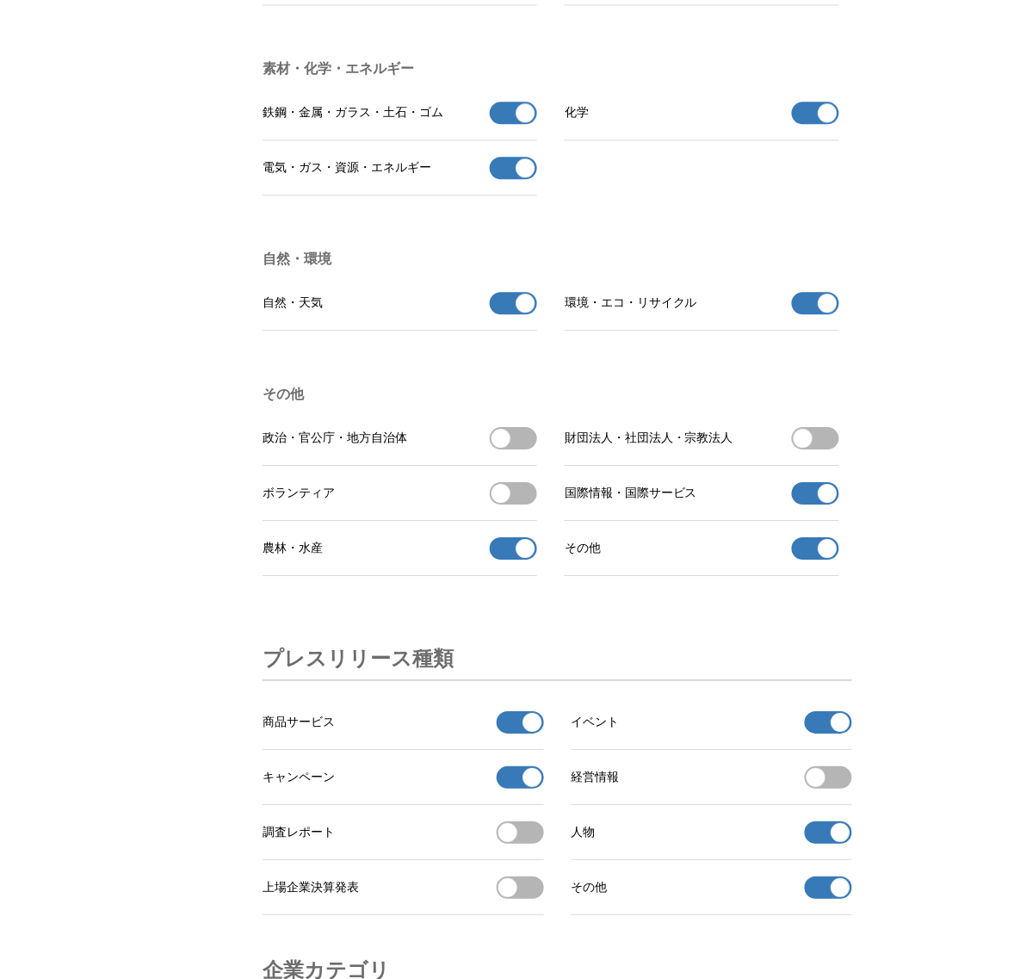
click at [526, 122] on span "button" at bounding box center [526, 112] width 19 height 19
drag, startPoint x: 509, startPoint y: 248, endPoint x: 612, endPoint y: 243, distance: 103.5
click at [510, 179] on button "電気・ガス・資源・エネルギーの受信を解除" at bounding box center [513, 168] width 47 height 22
click at [816, 124] on button "化学の受信を解除" at bounding box center [815, 113] width 47 height 22
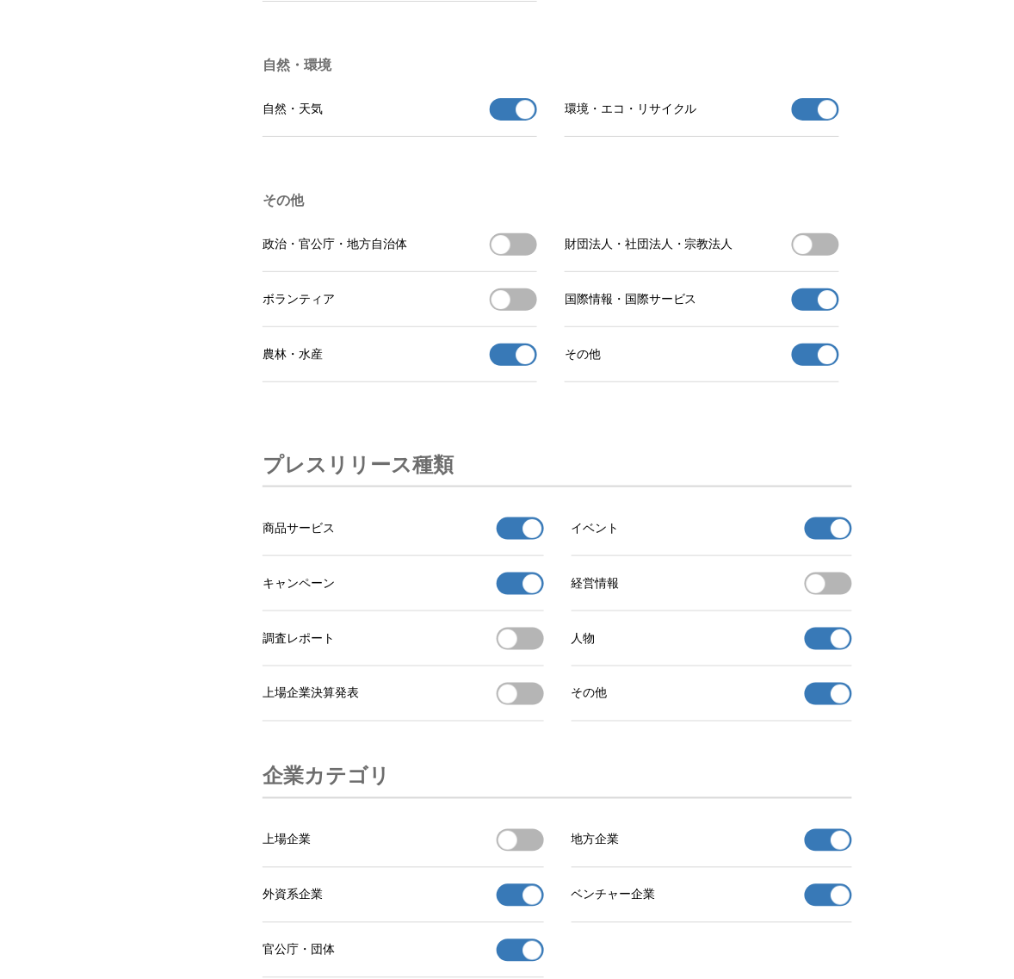
scroll to position [5060, 0]
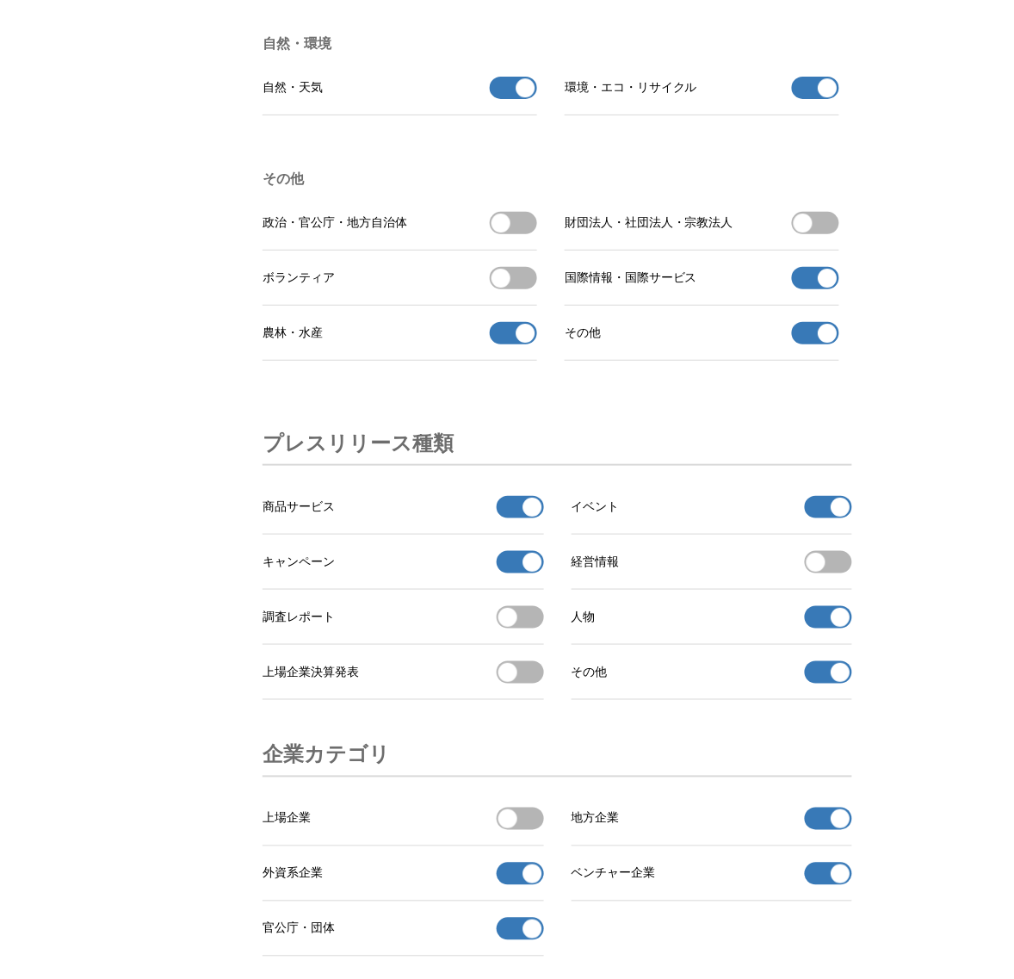
click at [517, 97] on span "button" at bounding box center [526, 87] width 19 height 19
drag, startPoint x: 808, startPoint y: 183, endPoint x: 781, endPoint y: 188, distance: 27.0
click at [808, 99] on button "環境・エコ・リサイクルの受信を解除" at bounding box center [815, 88] width 47 height 22
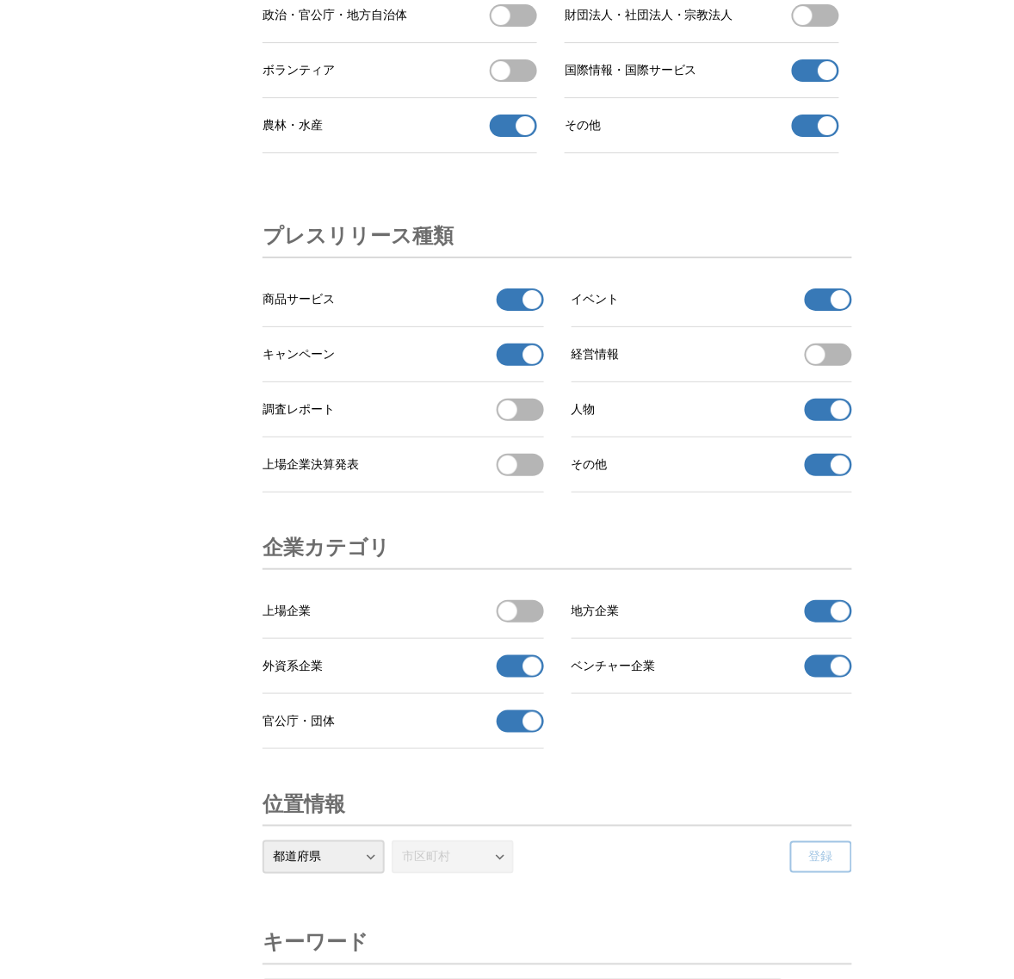
scroll to position [5275, 0]
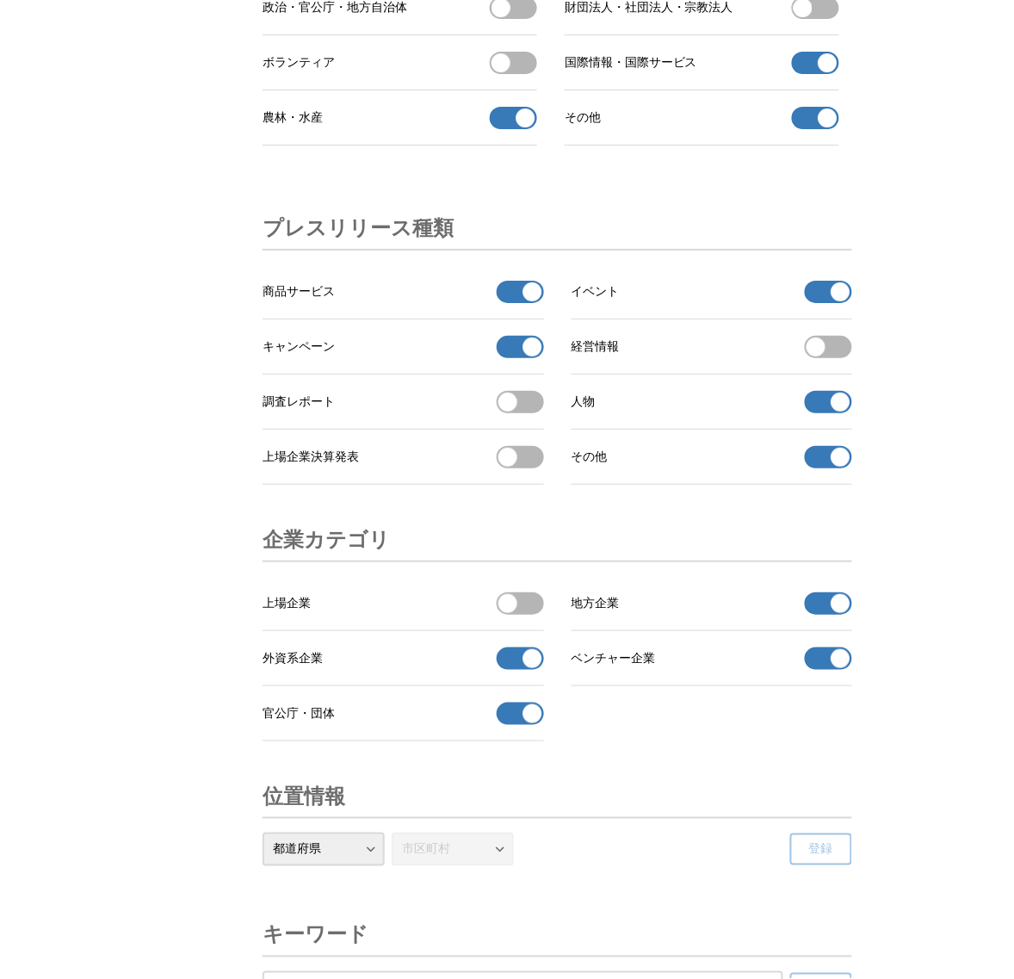
click at [819, 72] on span "button" at bounding box center [828, 62] width 19 height 19
click at [823, 146] on li "その他 その他の受信を解除" at bounding box center [702, 117] width 275 height 55
click at [829, 127] on span "button" at bounding box center [828, 118] width 19 height 19
click at [531, 127] on span "button" at bounding box center [526, 118] width 19 height 19
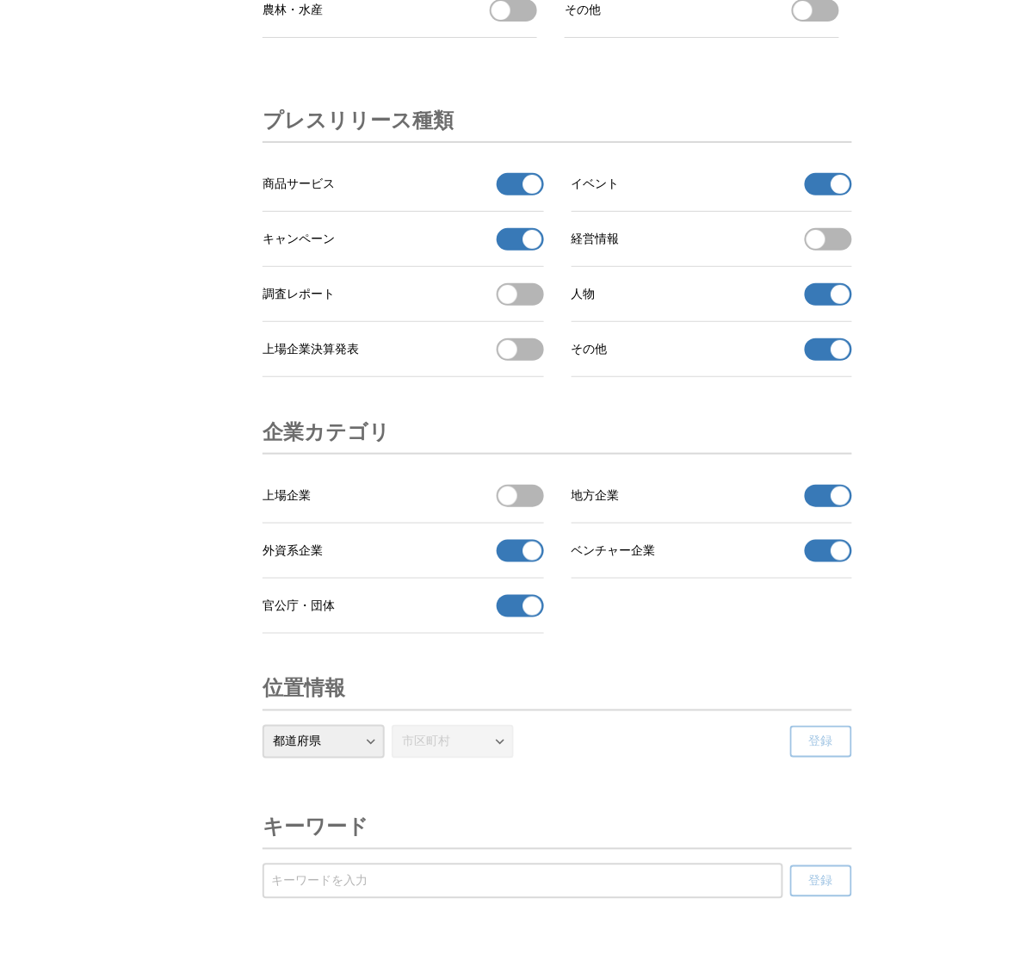
scroll to position [5490, 0]
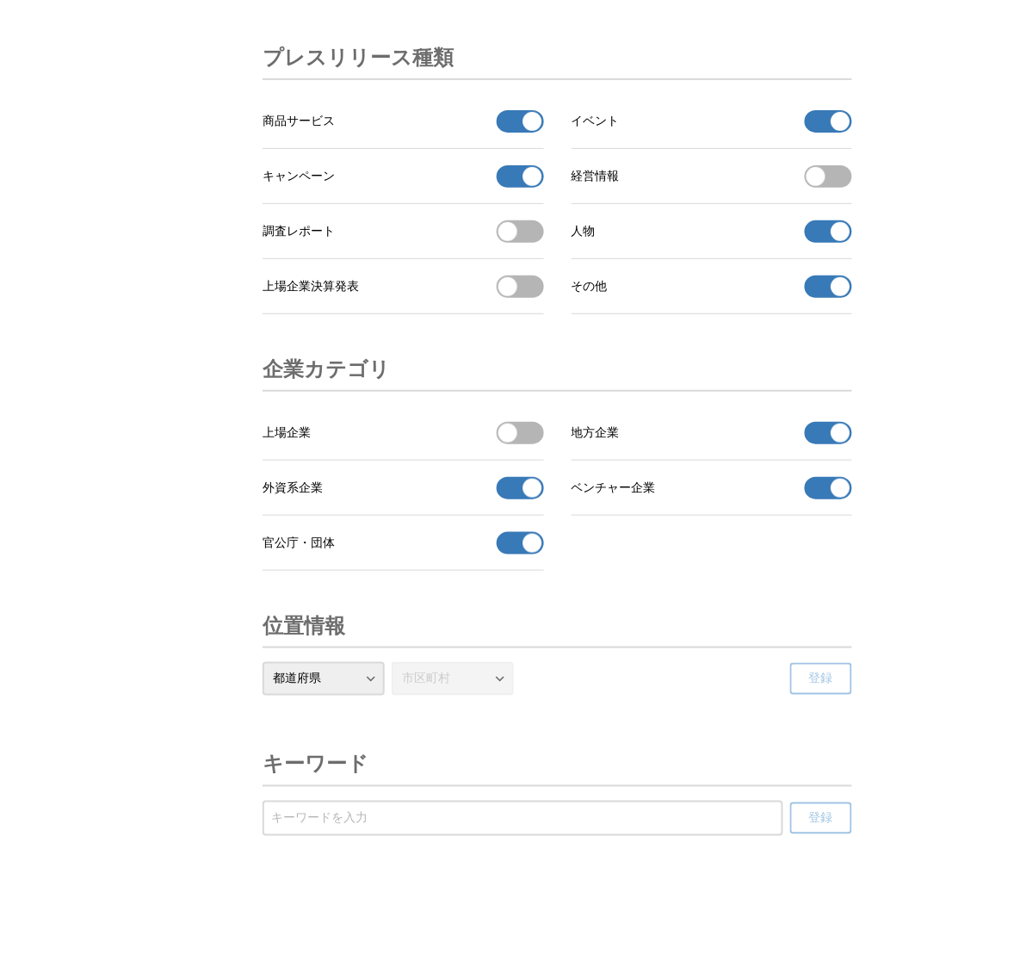
click at [832, 131] on span "button" at bounding box center [841, 121] width 19 height 19
click at [836, 241] on span "button" at bounding box center [841, 231] width 19 height 19
click at [832, 296] on span "button" at bounding box center [841, 286] width 19 height 19
click at [810, 433] on button "地方企業の受信を解除" at bounding box center [828, 433] width 47 height 22
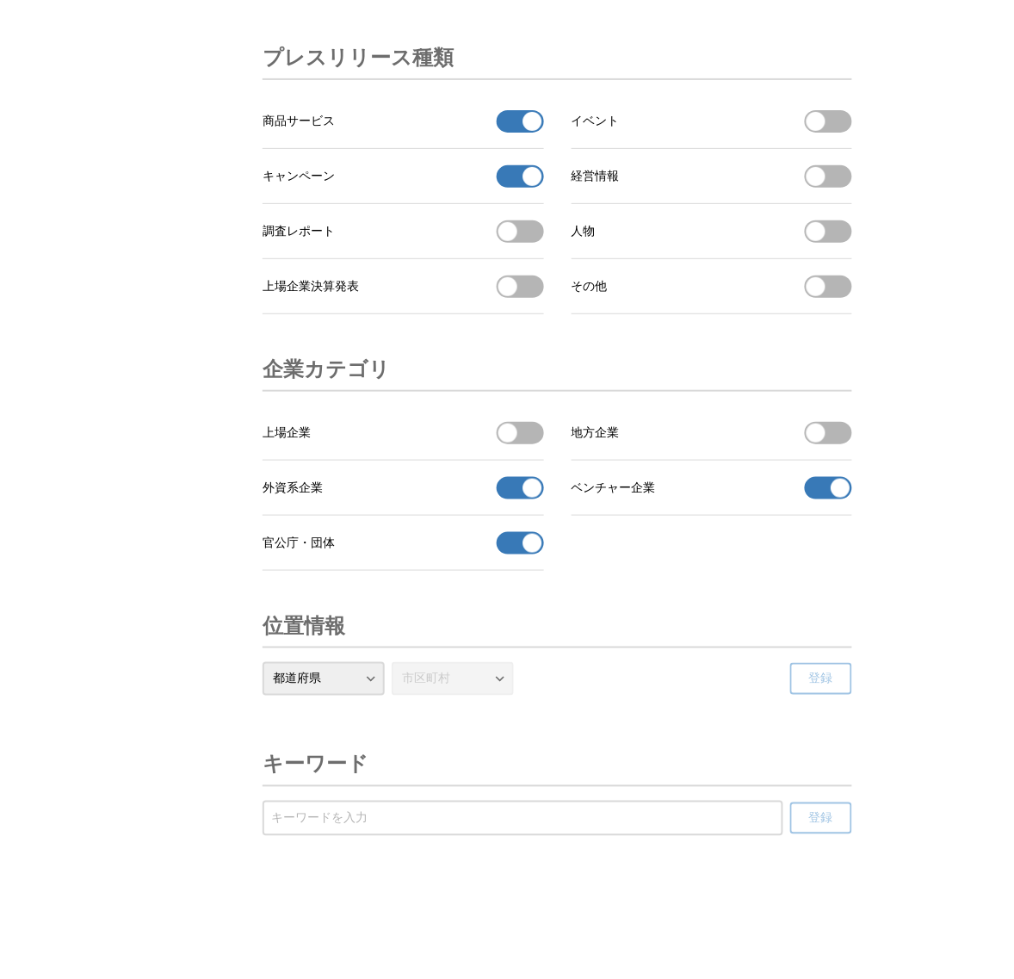
click at [823, 509] on li "ベンチャー企業 ベンチャー企業の受信を解除" at bounding box center [713, 488] width 282 height 55
click at [829, 497] on button "ベンチャー企業の受信を解除" at bounding box center [828, 488] width 47 height 22
click at [531, 493] on span "button" at bounding box center [532, 488] width 19 height 19
click at [518, 539] on button "官公庁・団体の受信を解除" at bounding box center [520, 543] width 47 height 22
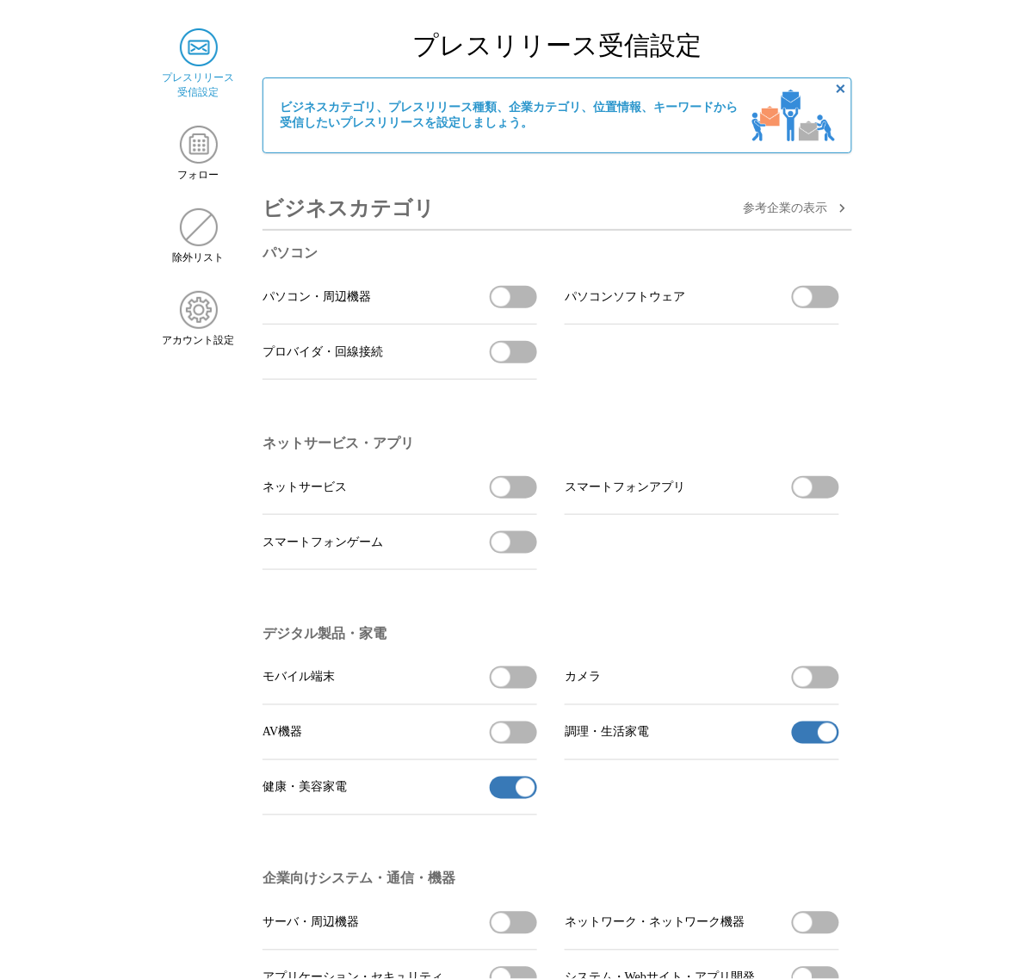
scroll to position [0, 0]
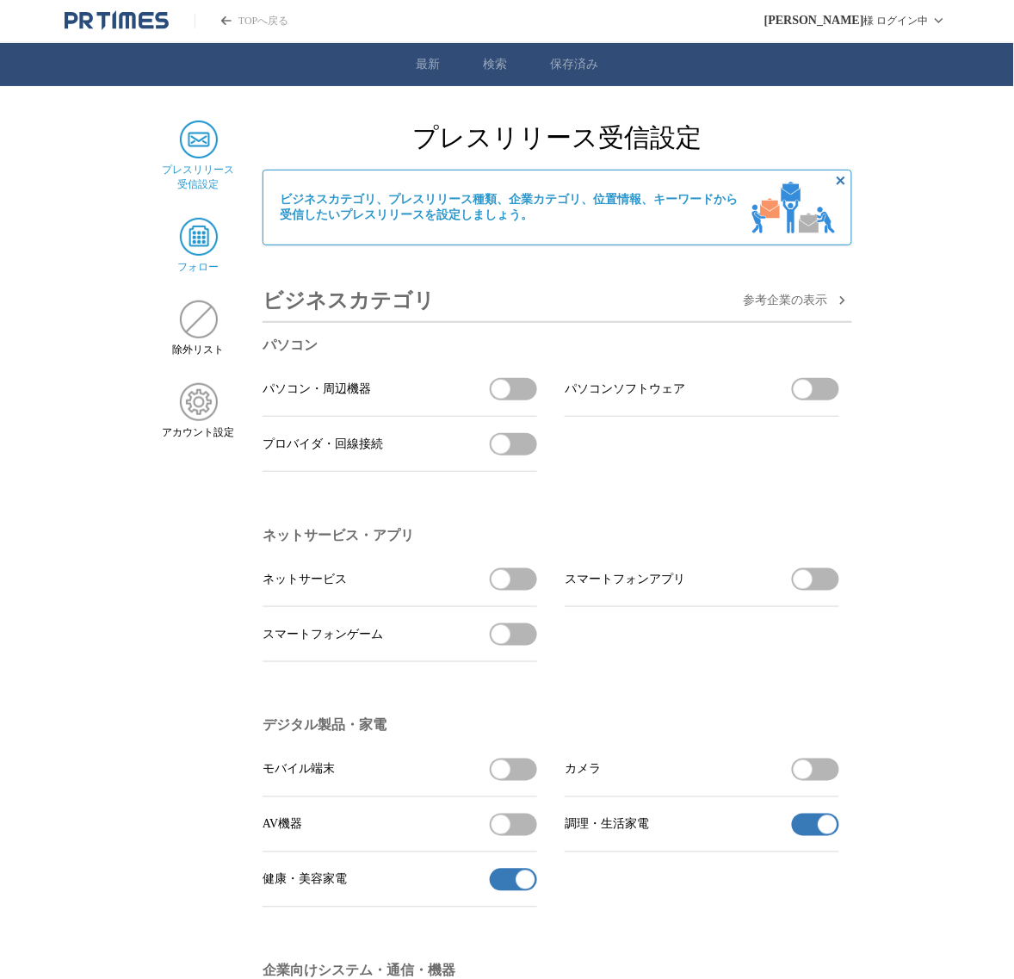
click at [205, 231] on img at bounding box center [199, 237] width 38 height 38
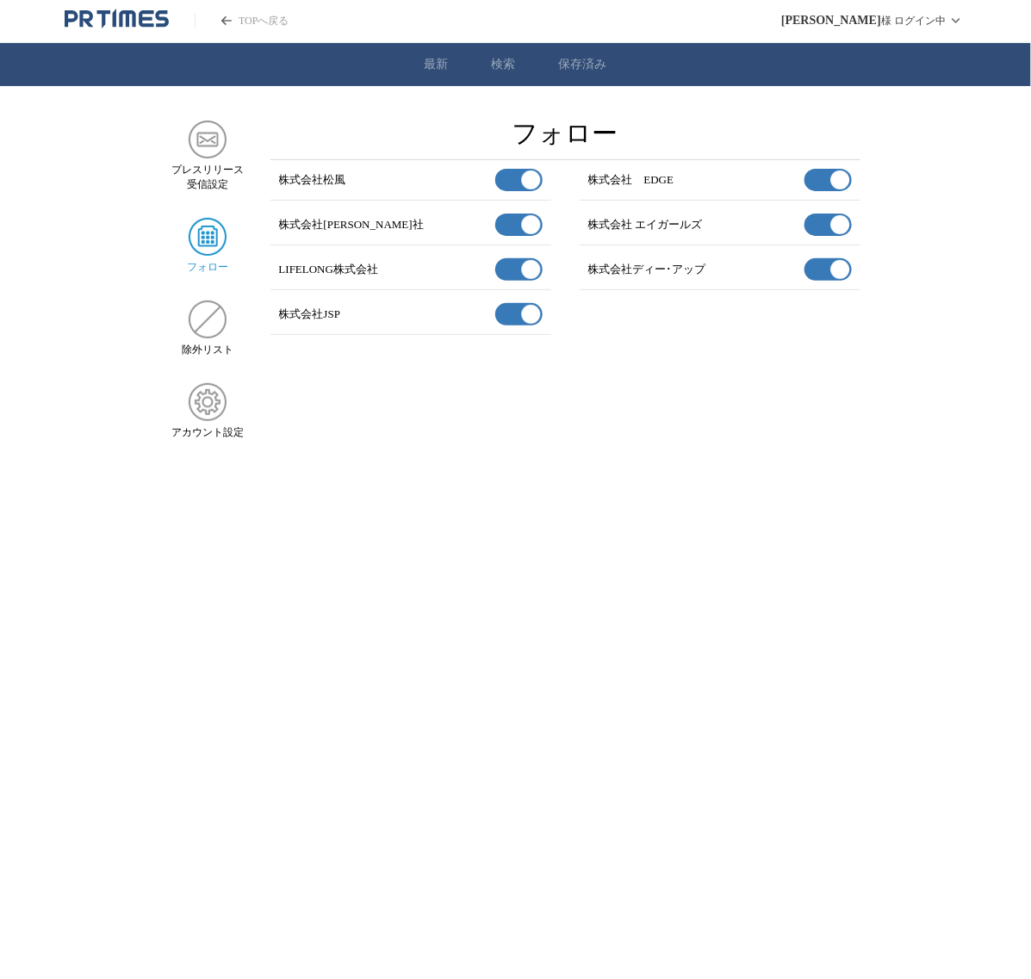
click at [83, 15] on icon "PR TIMESのトップページはこちら" at bounding box center [86, 18] width 14 height 16
